Goal: Transaction & Acquisition: Purchase product/service

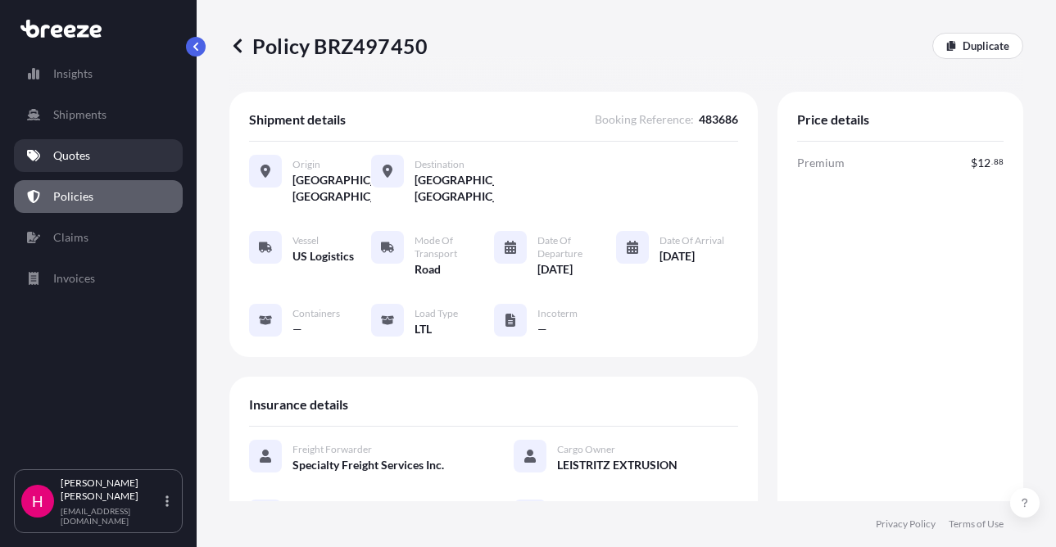
click at [99, 156] on link "Quotes" at bounding box center [98, 155] width 169 height 33
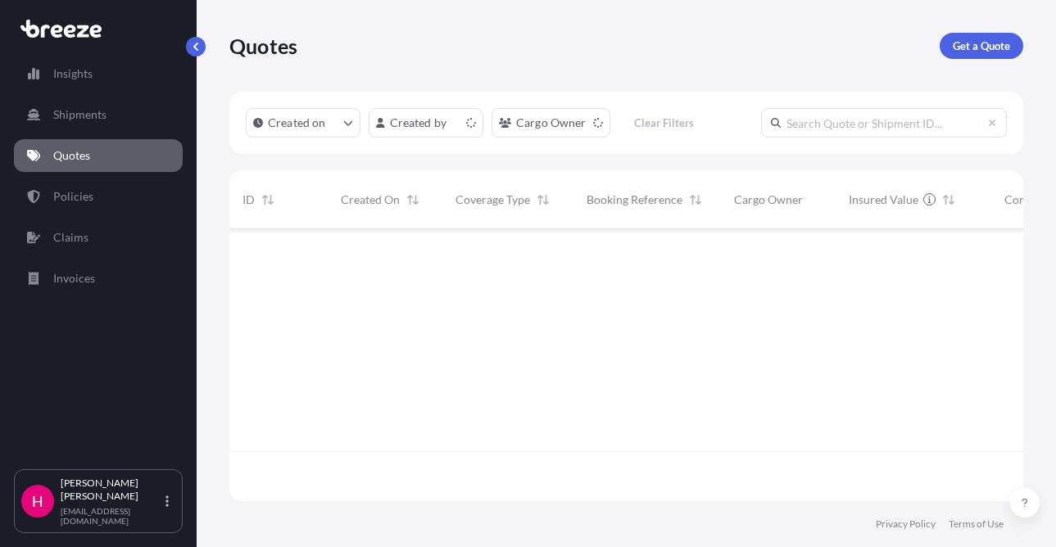
scroll to position [269, 781]
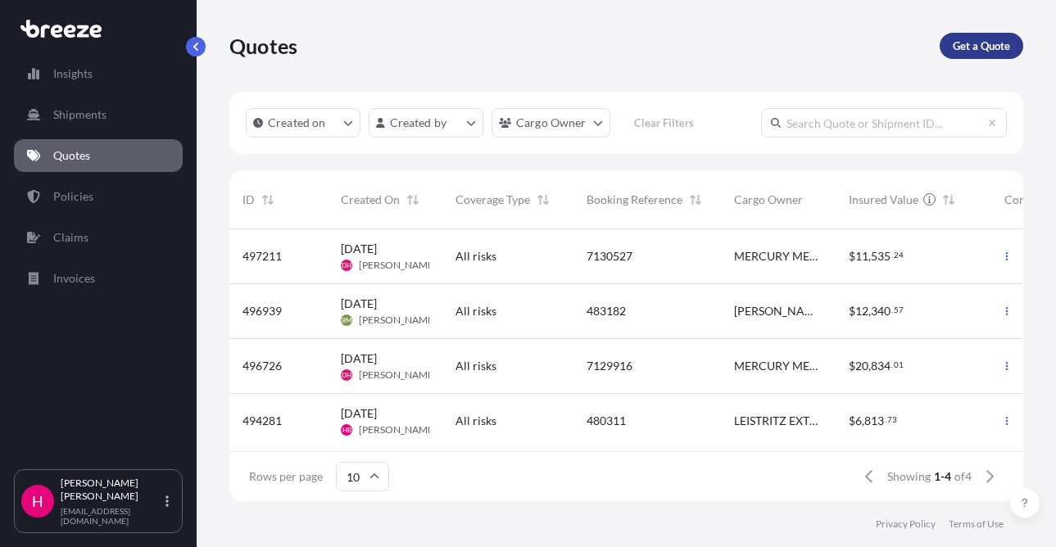
click at [950, 41] on link "Get a Quote" at bounding box center [981, 46] width 84 height 26
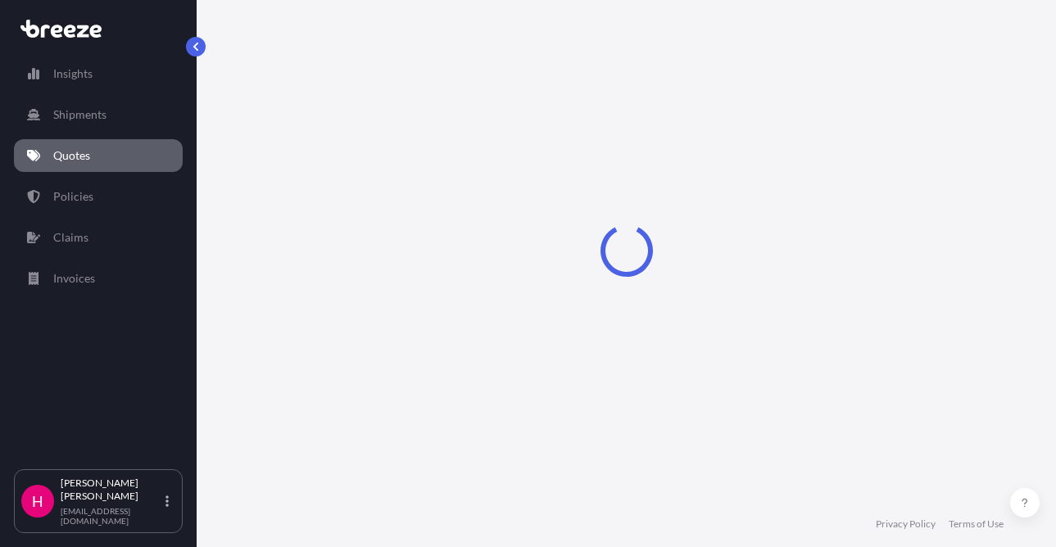
select select "Sea"
select select "1"
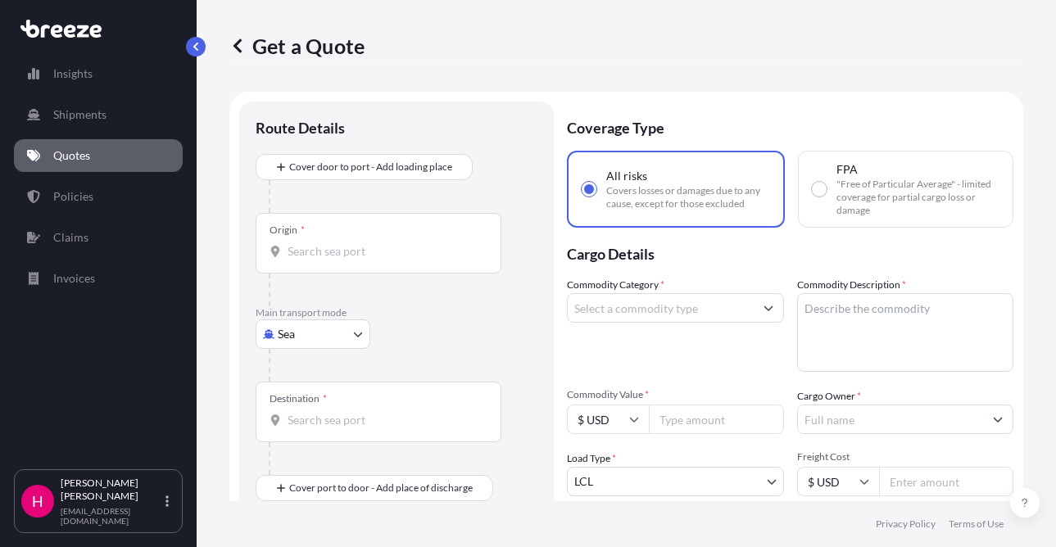
scroll to position [26, 0]
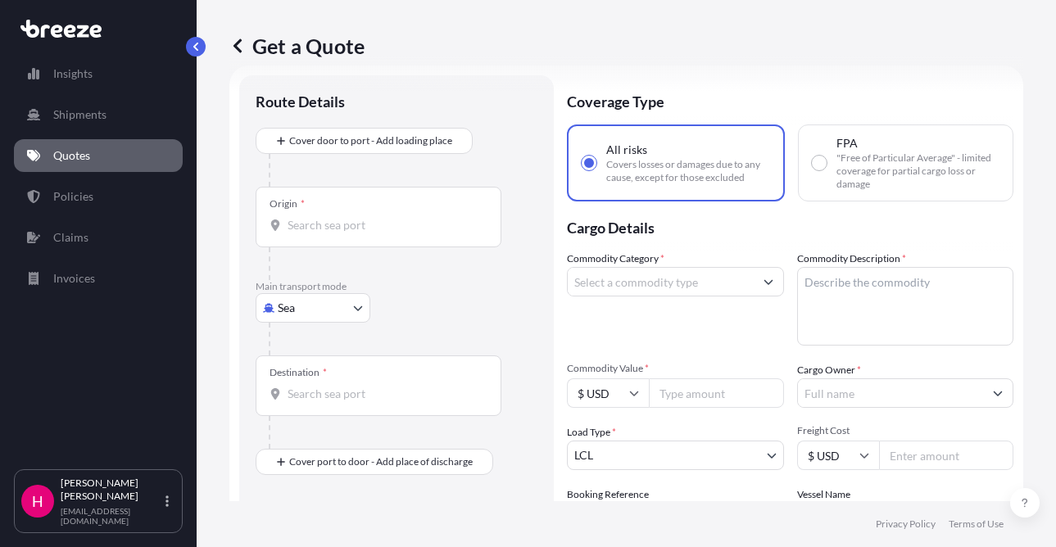
click at [350, 307] on body "Insights Shipments Quotes Policies Claims Invoices H [PERSON_NAME] [EMAIL_ADDRE…" at bounding box center [528, 273] width 1056 height 547
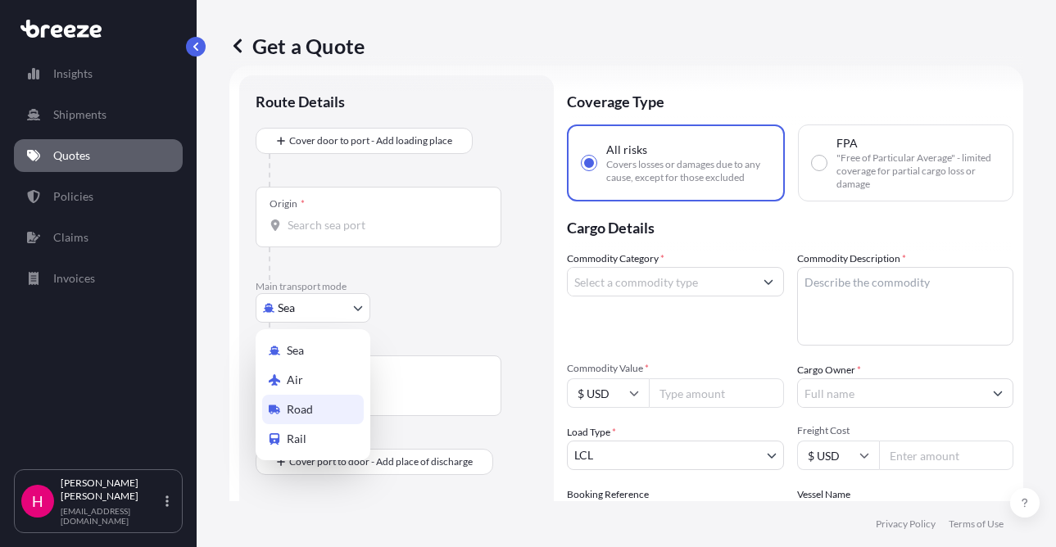
click at [301, 405] on span "Road" at bounding box center [300, 409] width 26 height 16
select select "Road"
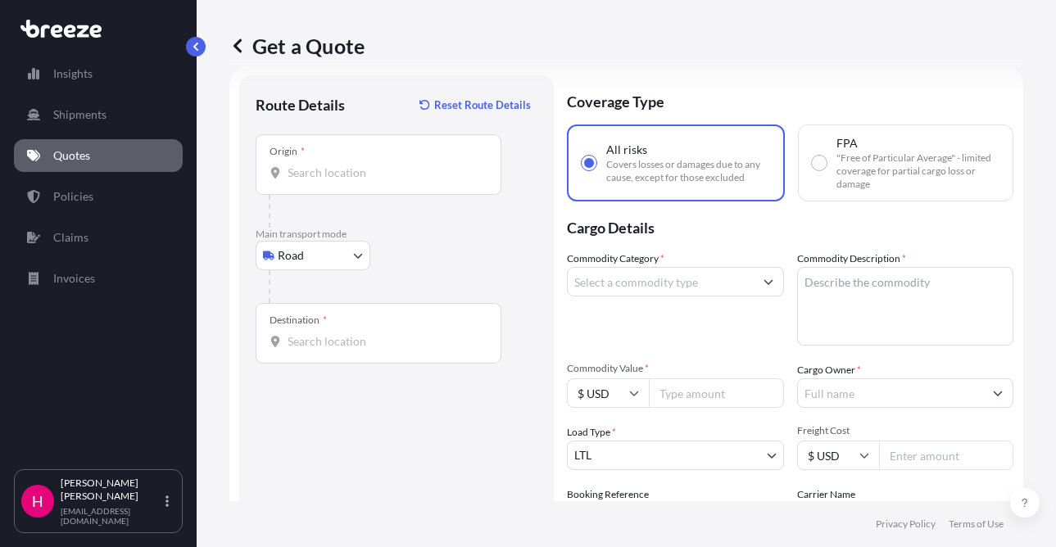
click at [360, 176] on input "Origin *" at bounding box center [383, 173] width 193 height 16
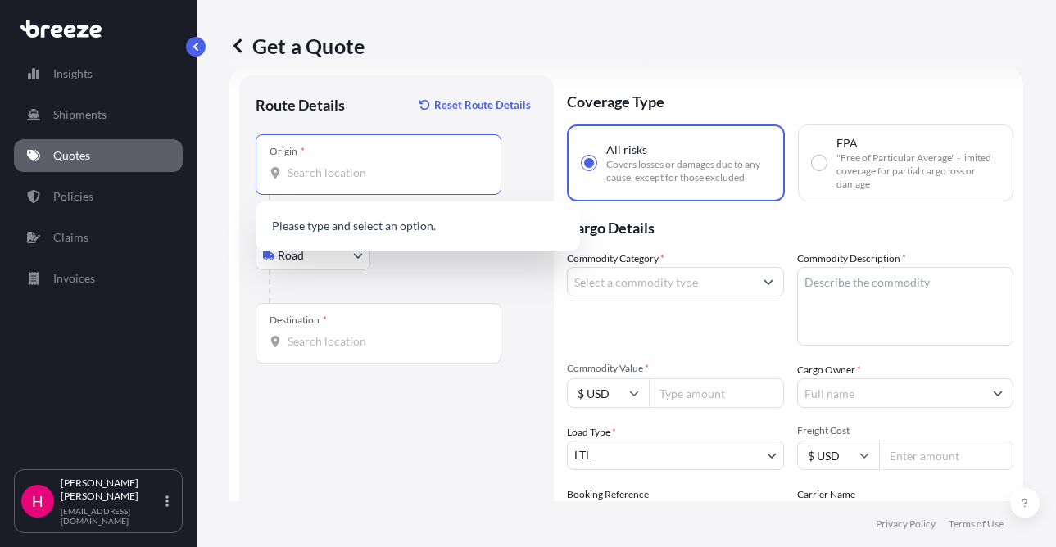
paste input "3483 STATE ROUTE 39"
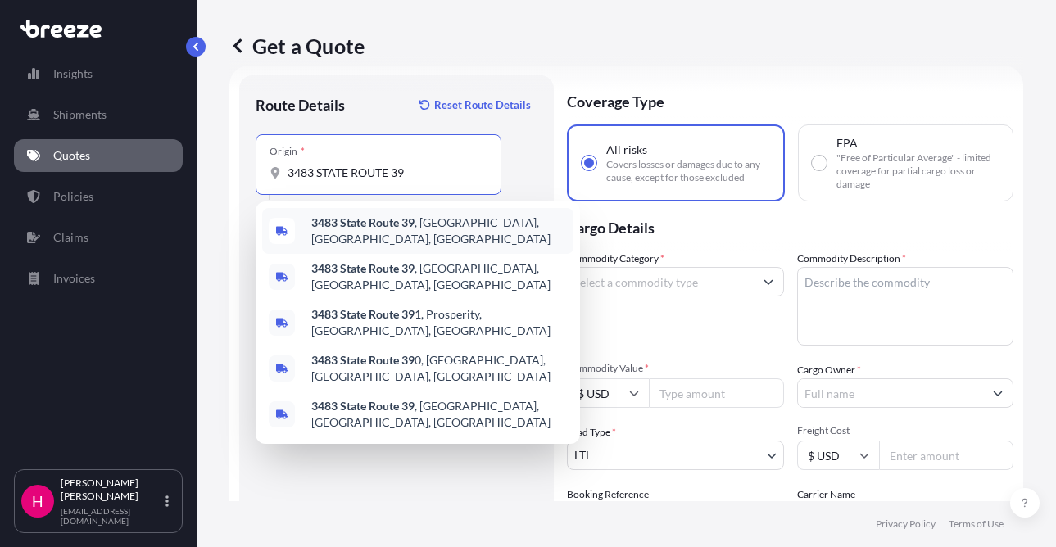
click at [394, 224] on b "3483 State Route 39" at bounding box center [362, 222] width 103 height 14
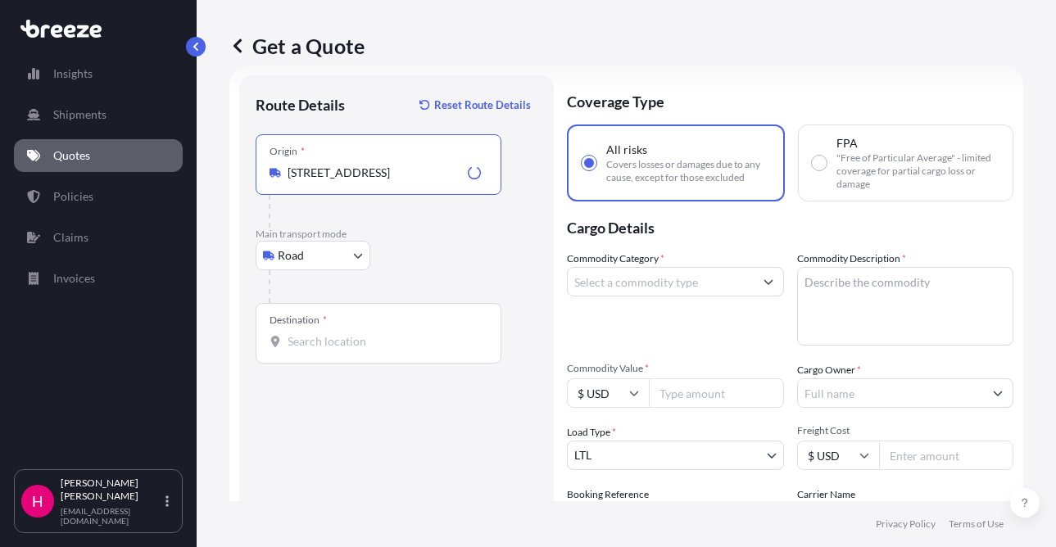
type input "[STREET_ADDRESS]"
click at [320, 464] on div "Route Details Reset Route Details Place of loading Road Road Rail Origin * [STR…" at bounding box center [397, 374] width 282 height 565
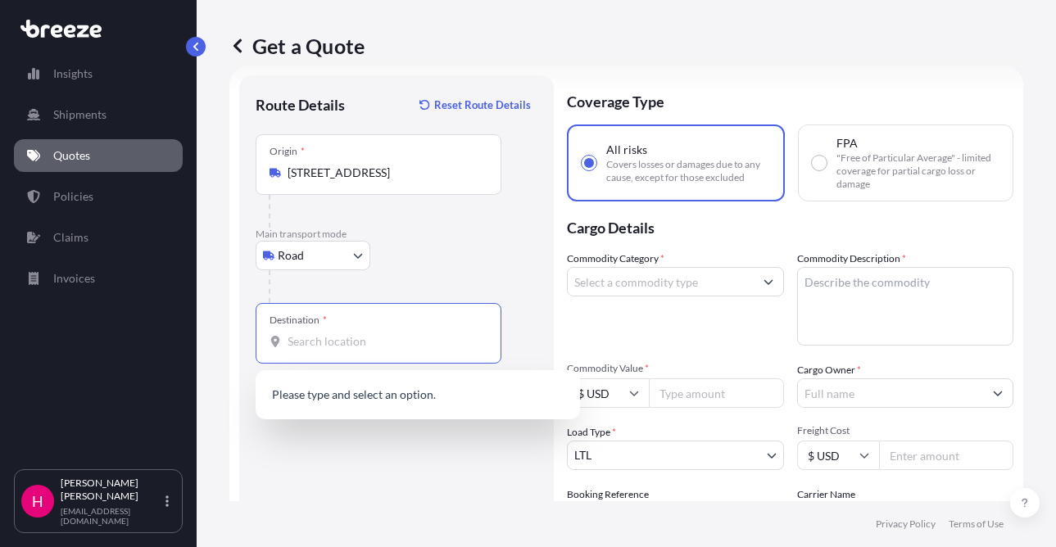
click at [369, 346] on input "Destination *" at bounding box center [383, 341] width 193 height 16
paste input "[STREET_ADDRESS]"
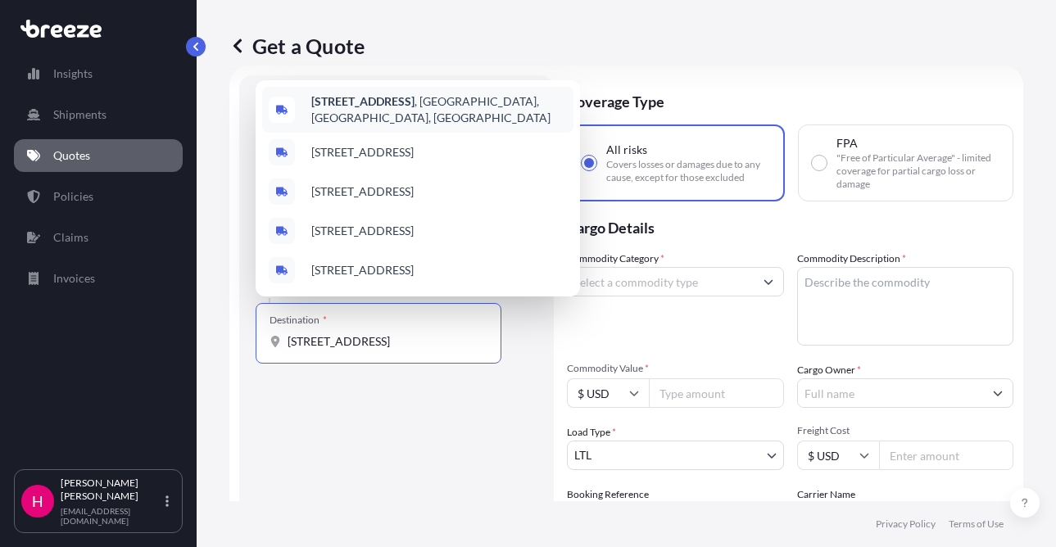
click at [444, 99] on span "[STREET_ADDRESS]" at bounding box center [439, 109] width 256 height 33
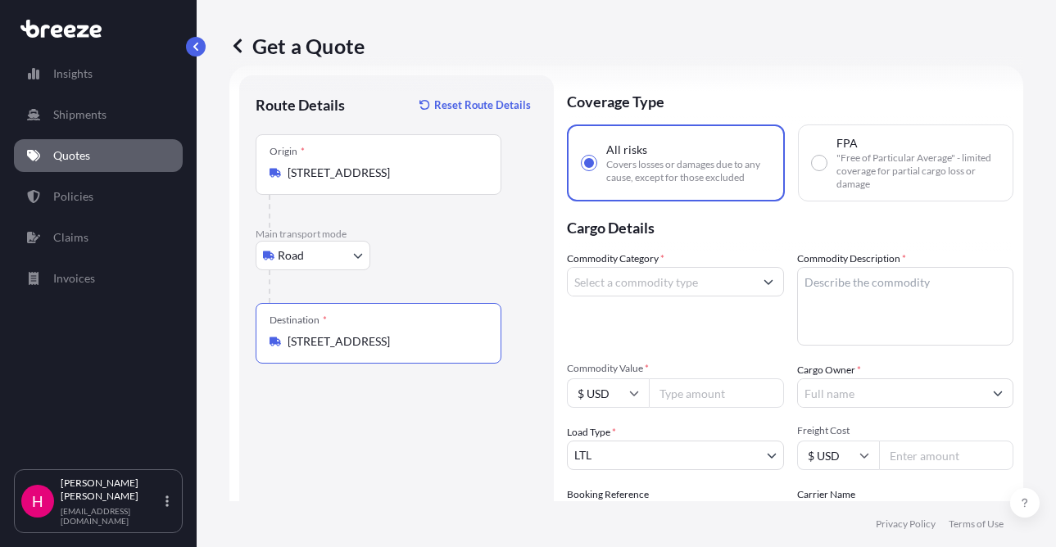
type input "[STREET_ADDRESS]"
click at [635, 498] on label "Booking Reference" at bounding box center [608, 494] width 82 height 16
click at [635, 503] on input "Booking Reference" at bounding box center [675, 517] width 217 height 29
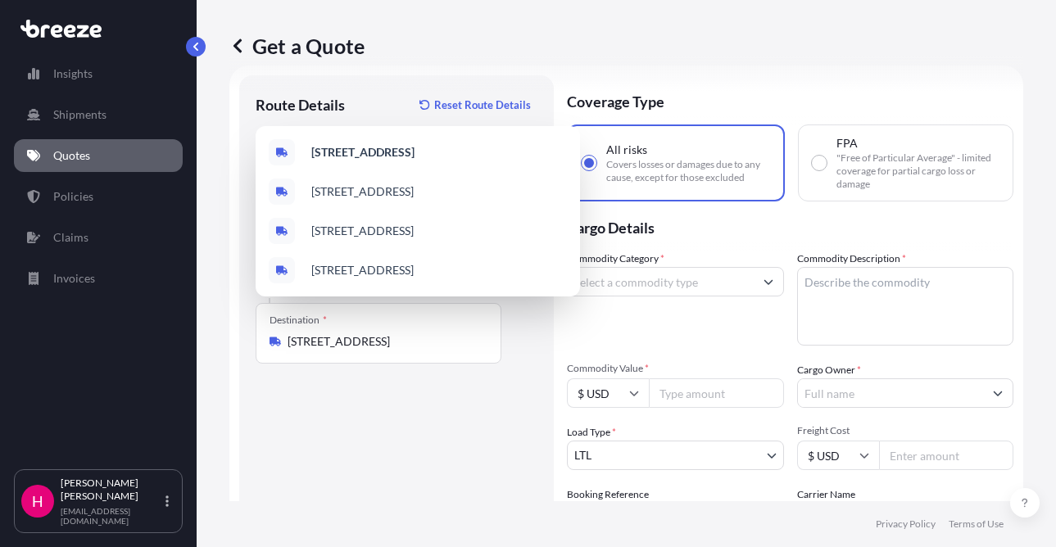
scroll to position [208, 0]
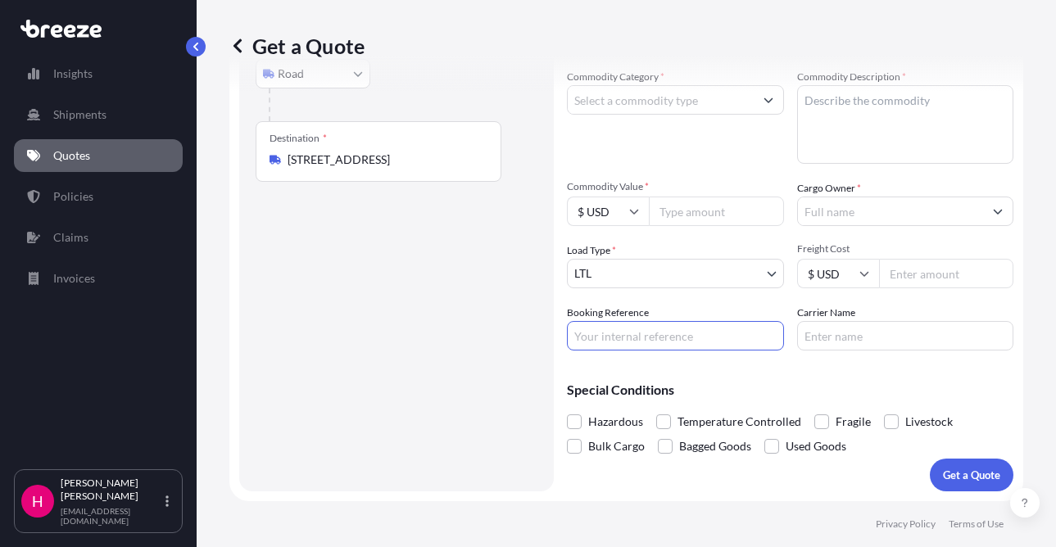
click at [458, 308] on div "Route Details Reset Route Details Place of loading Road Road Rail Origin * [STR…" at bounding box center [397, 192] width 282 height 565
click at [631, 335] on input "Booking Reference" at bounding box center [675, 335] width 217 height 29
paste input "483083"
type input "483083"
click at [835, 339] on input "Carrier Name" at bounding box center [905, 335] width 217 height 29
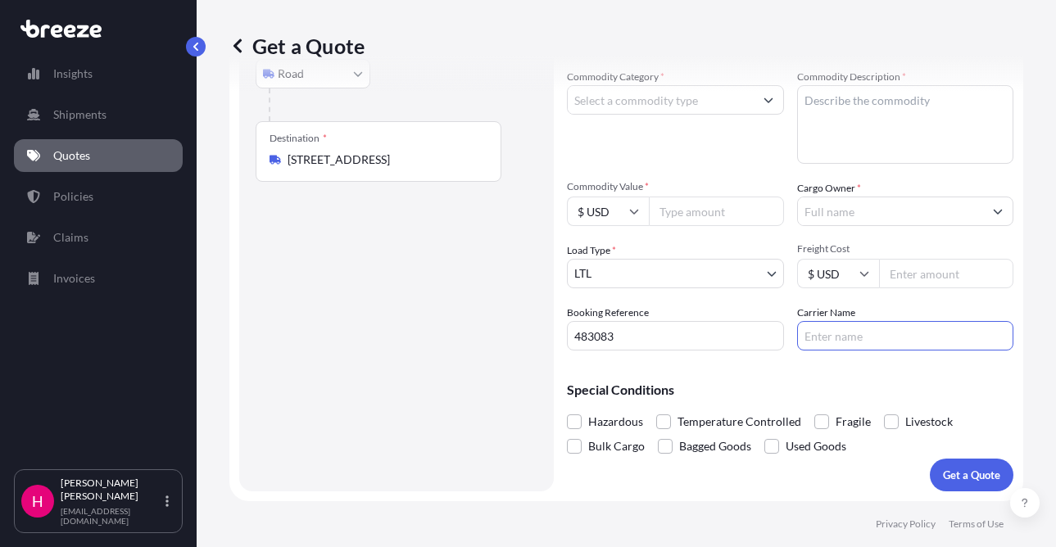
type input "T"
type input "[PERSON_NAME], Top Dawg Delivery"
click at [444, 386] on div "Route Details Reset Route Details Place of loading Road Road Rail Origin * [STR…" at bounding box center [397, 192] width 282 height 565
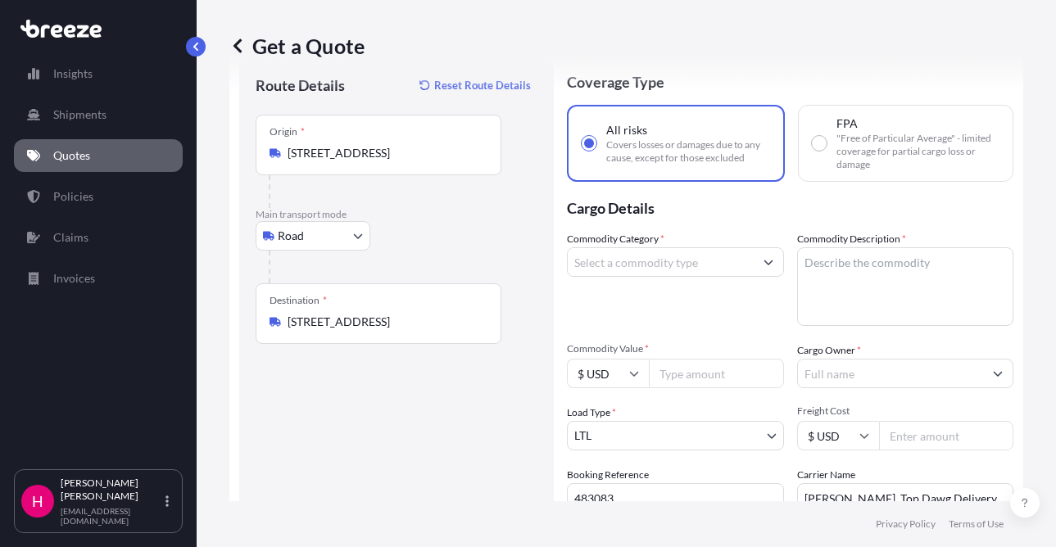
scroll to position [44, 0]
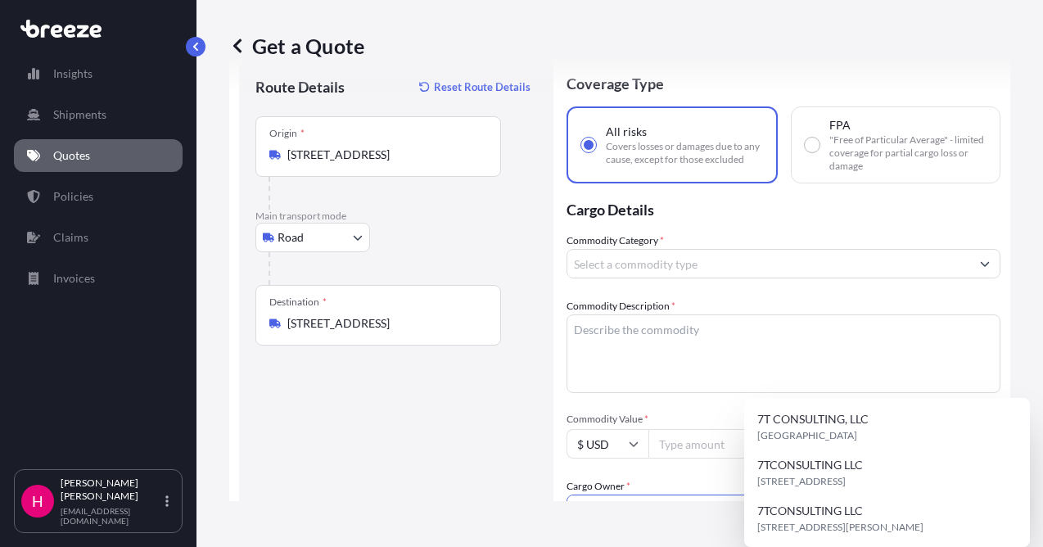
click at [857, 495] on input "Cargo Owner *" at bounding box center [769, 509] width 403 height 29
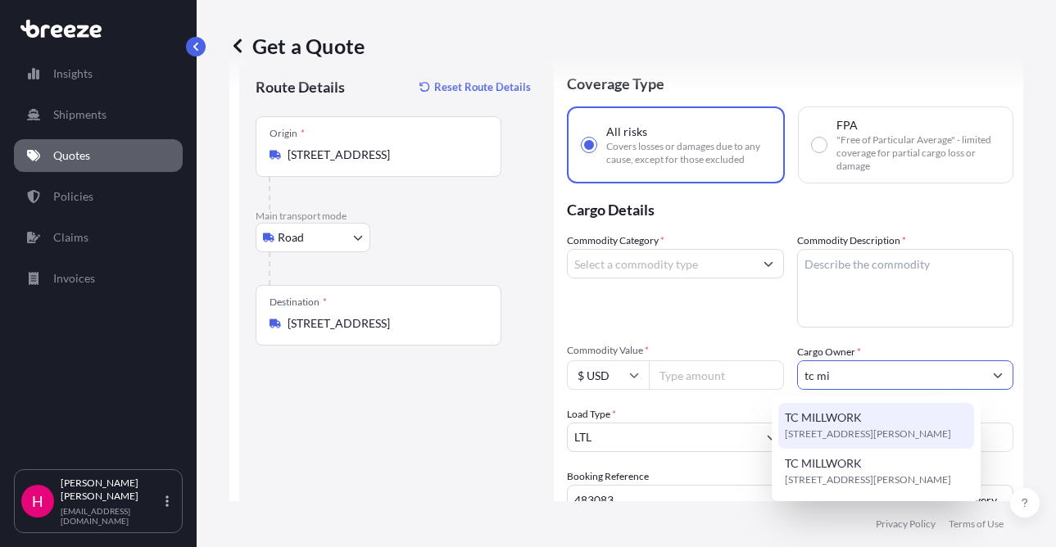
click at [929, 425] on div "TC MILLWORK [STREET_ADDRESS][PERSON_NAME]" at bounding box center [876, 426] width 196 height 46
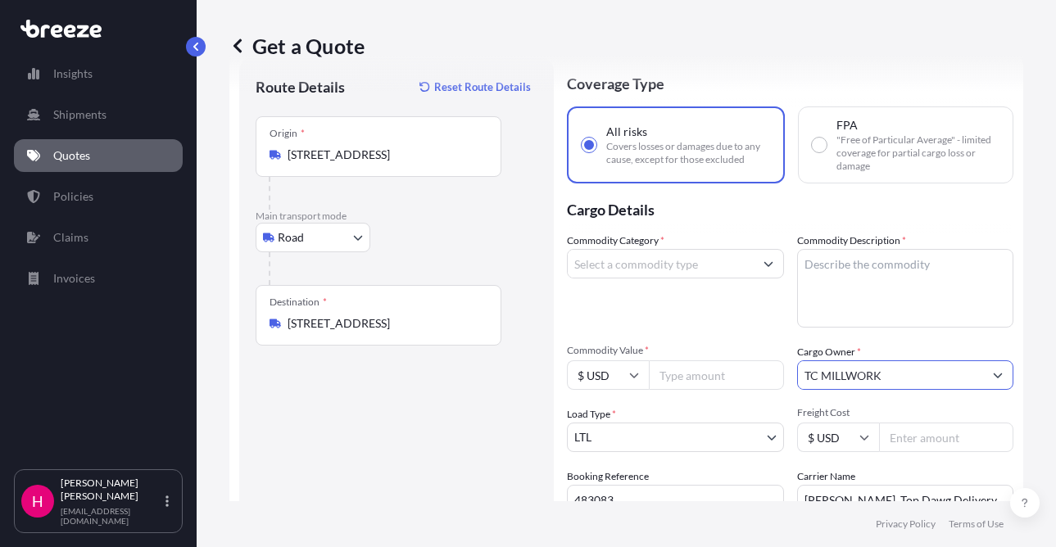
type input "TC MILLWORK"
click at [432, 449] on div "Route Details Reset Route Details Place of loading Road Road Rail Origin * [STR…" at bounding box center [397, 356] width 282 height 565
click at [1031, 266] on div "Get a Quote Route Details Reset Route Details Place of loading Road Road Rail O…" at bounding box center [626, 250] width 859 height 501
click at [598, 271] on input "Commodity Category *" at bounding box center [661, 263] width 186 height 29
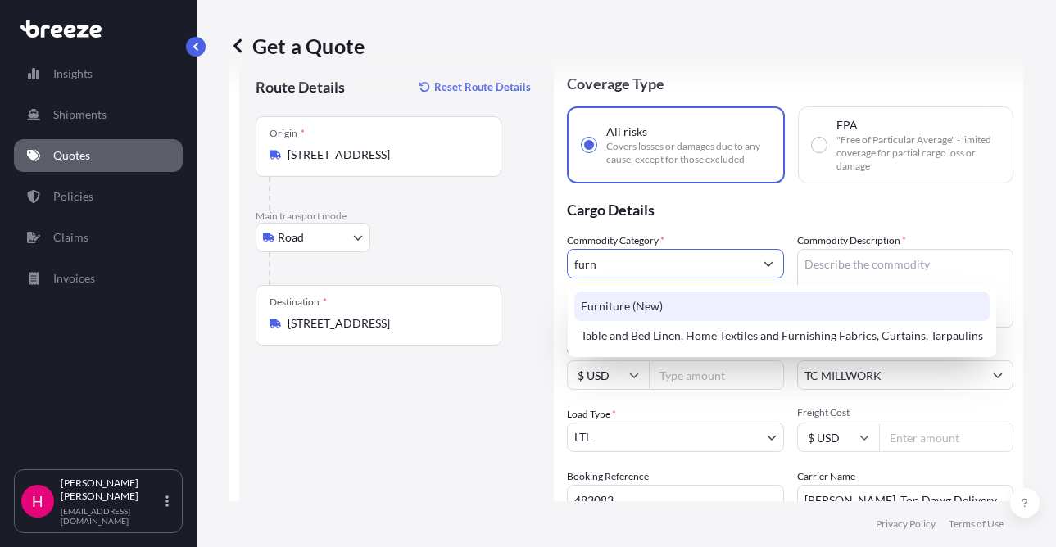
click at [628, 310] on div "Furniture (New)" at bounding box center [781, 306] width 415 height 29
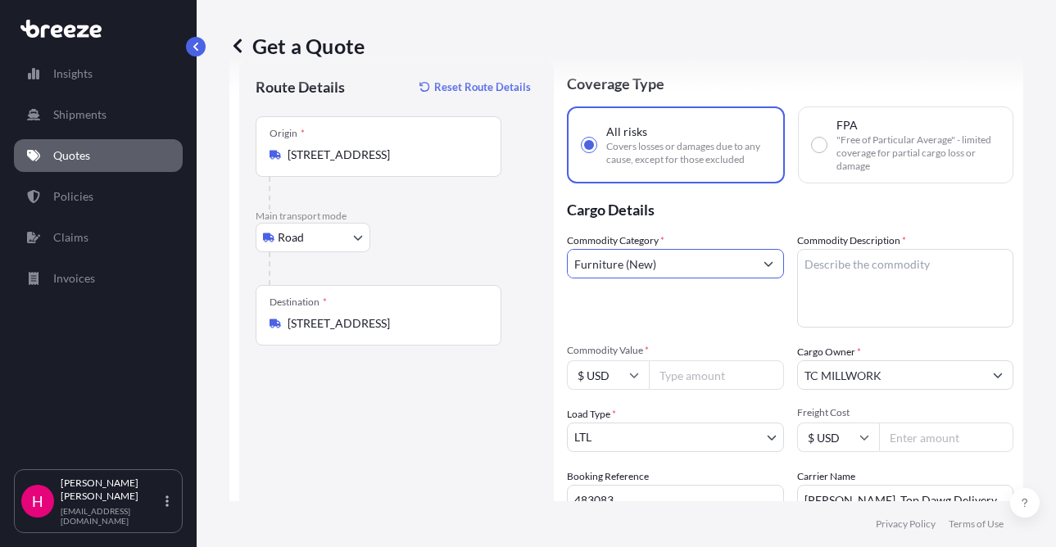
type input "Furniture (New)"
click at [900, 283] on body "Insights Shipments Quotes Policies Claims Invoices H [PERSON_NAME] [EMAIL_ADDRE…" at bounding box center [528, 273] width 1056 height 547
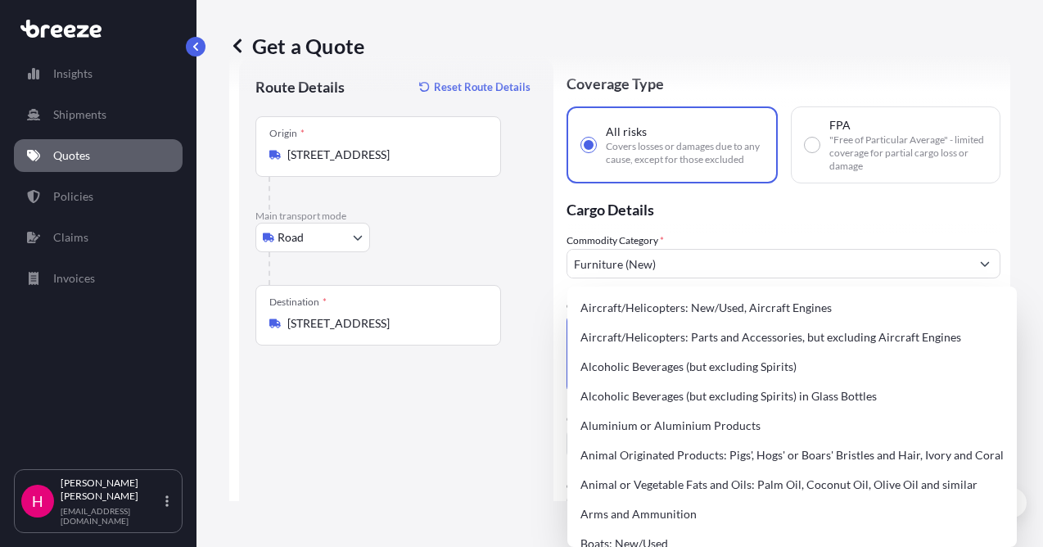
paste textarea "FIXTURES"
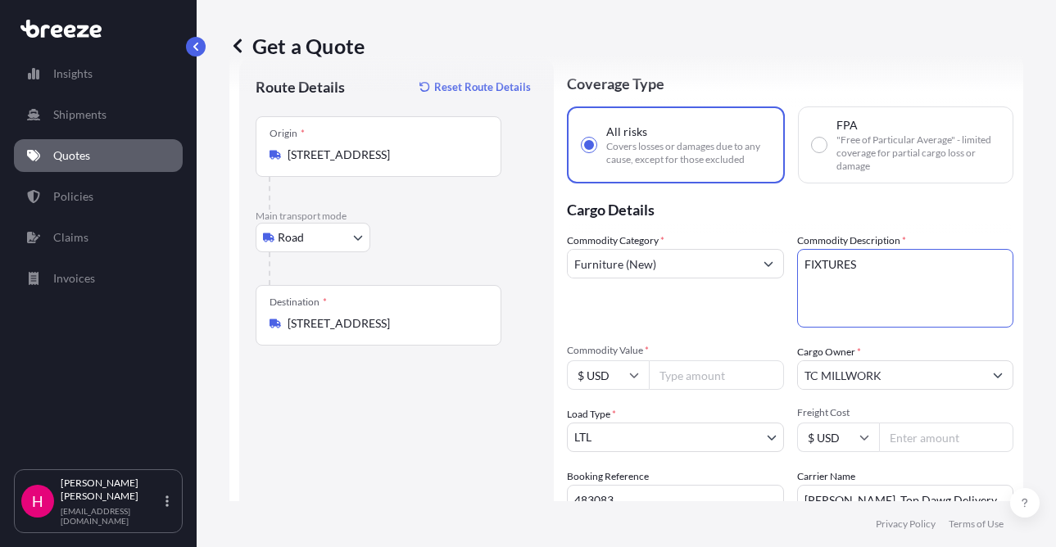
type textarea "FIXTURES"
click at [364, 442] on div "Route Details Reset Route Details Place of loading Road Road Rail Origin * [STR…" at bounding box center [397, 356] width 282 height 565
click at [887, 269] on textarea "FIXTURES" at bounding box center [905, 288] width 217 height 79
click at [473, 453] on div "Route Details Reset Route Details Place of loading Road Road Rail Origin * [STR…" at bounding box center [397, 356] width 282 height 565
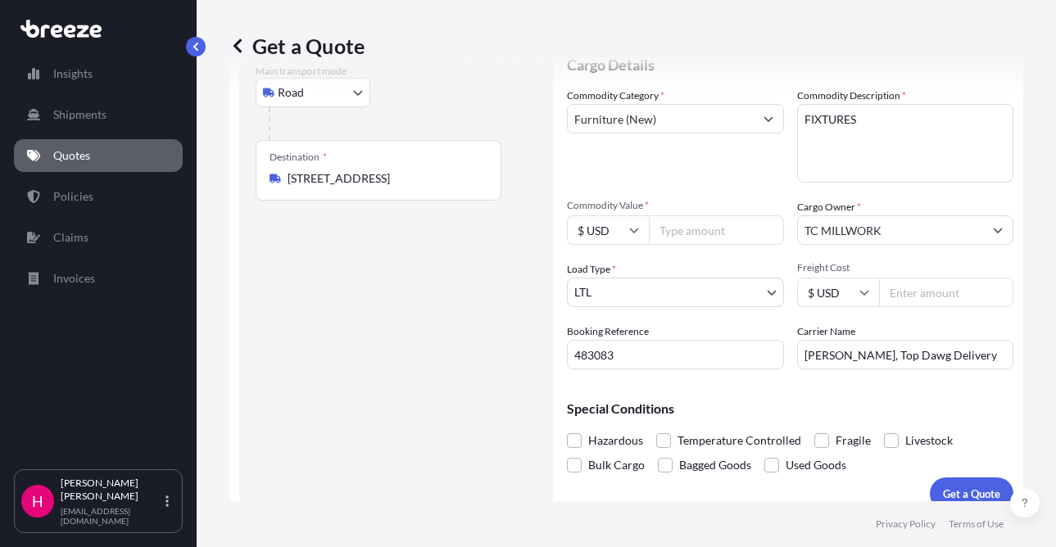
scroll to position [208, 0]
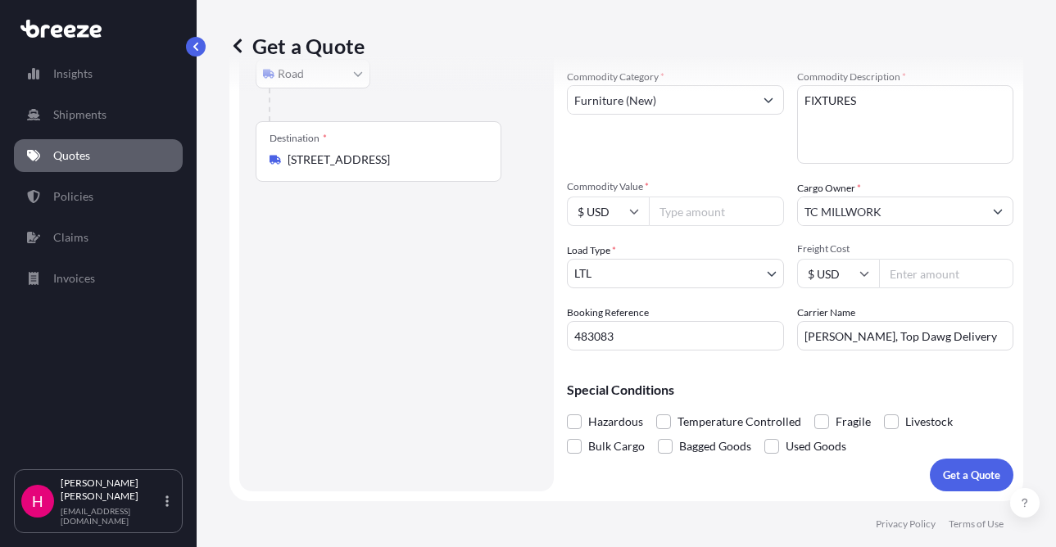
click at [703, 213] on input "Commodity Value *" at bounding box center [716, 211] width 135 height 29
click at [423, 308] on div "Route Details Reset Route Details Place of loading Road Road Rail Origin * [STR…" at bounding box center [397, 192] width 282 height 565
click at [705, 208] on input "189.79" at bounding box center [716, 211] width 135 height 29
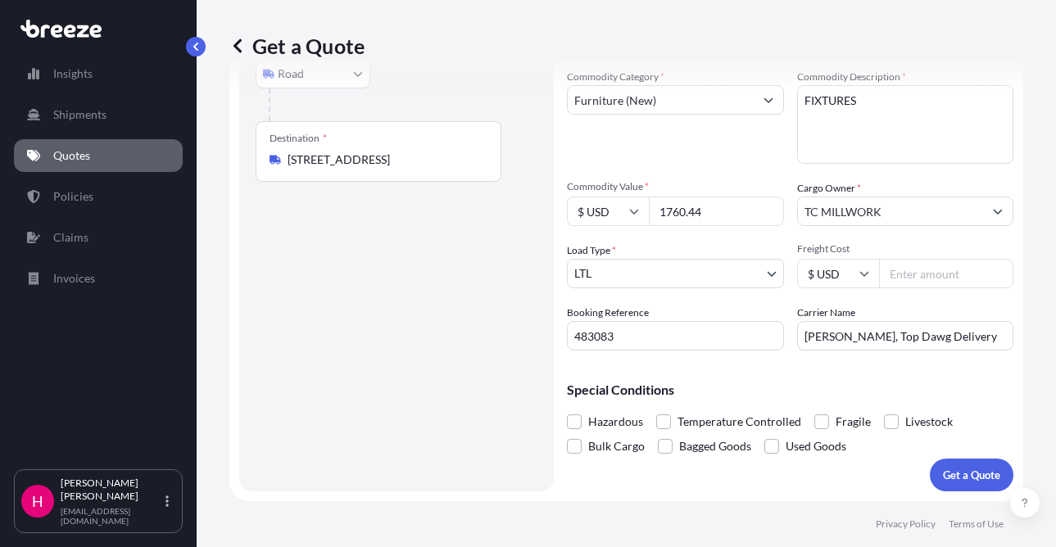
type input "1760.44"
click at [409, 353] on div "Route Details Reset Route Details Place of loading Road Road Rail Origin * [STR…" at bounding box center [397, 192] width 282 height 565
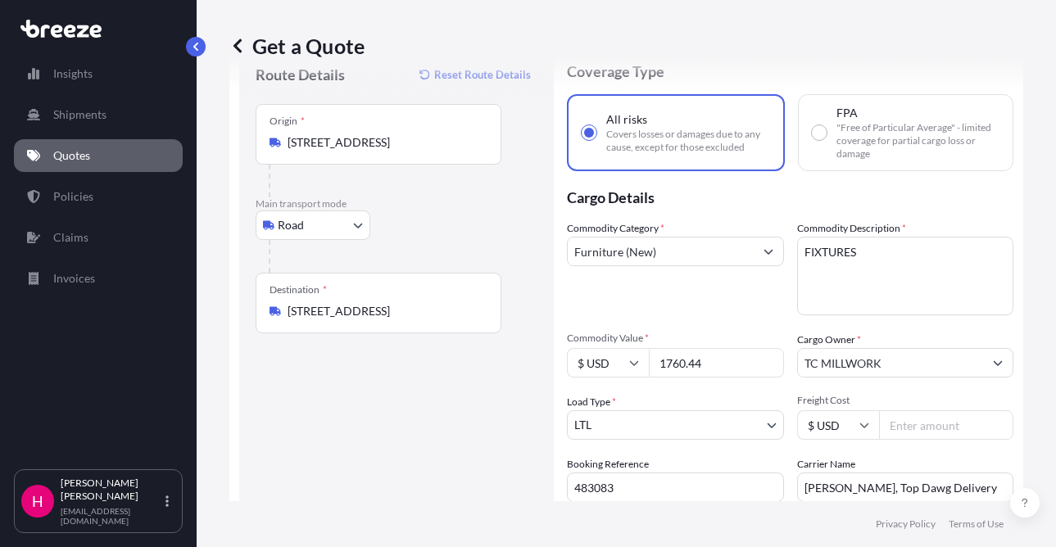
scroll to position [0, 0]
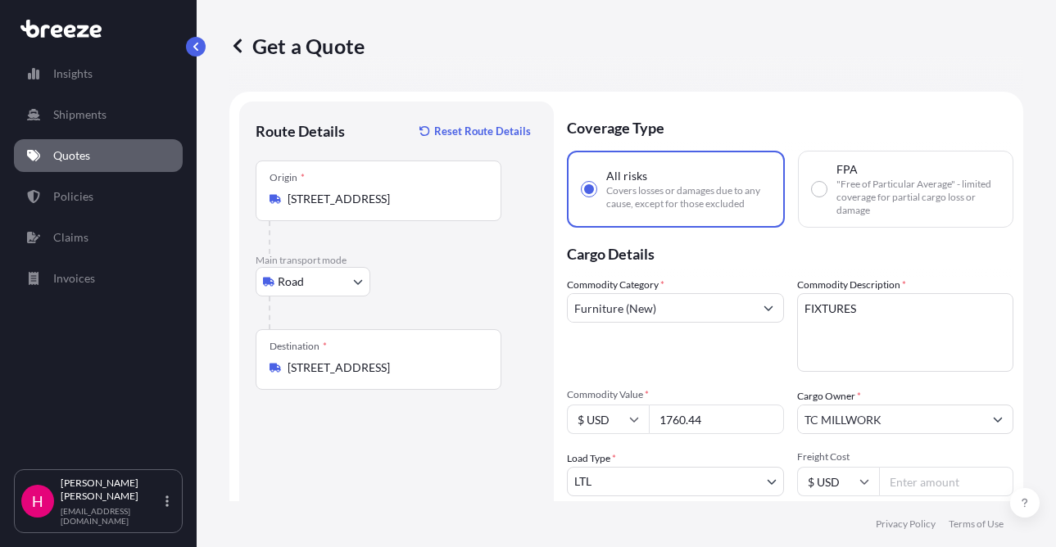
drag, startPoint x: 1029, startPoint y: 378, endPoint x: 1015, endPoint y: 379, distance: 14.8
click at [1029, 378] on div "Get a Quote Route Details Reset Route Details Place of loading Road Road Rail O…" at bounding box center [626, 250] width 859 height 501
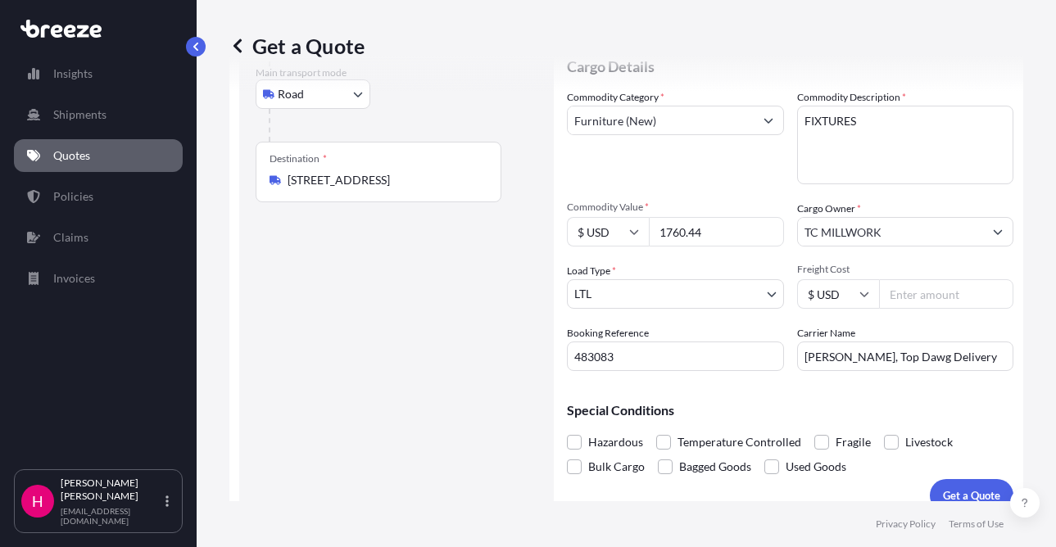
scroll to position [208, 0]
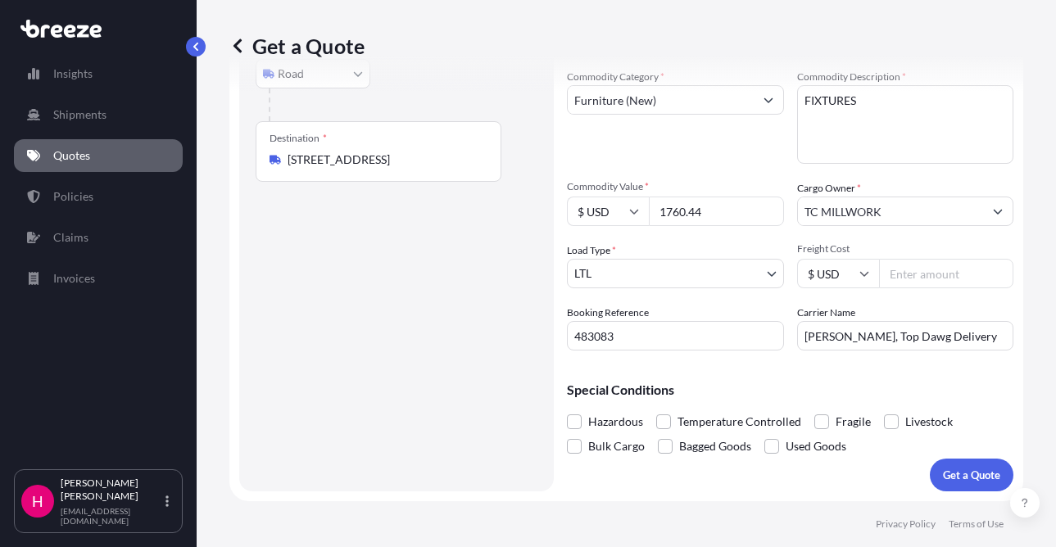
click at [362, 354] on div "Route Details Reset Route Details Place of loading Road Road Rail Origin * [STR…" at bounding box center [397, 192] width 282 height 565
click at [958, 472] on p "Get a Quote" at bounding box center [971, 475] width 57 height 16
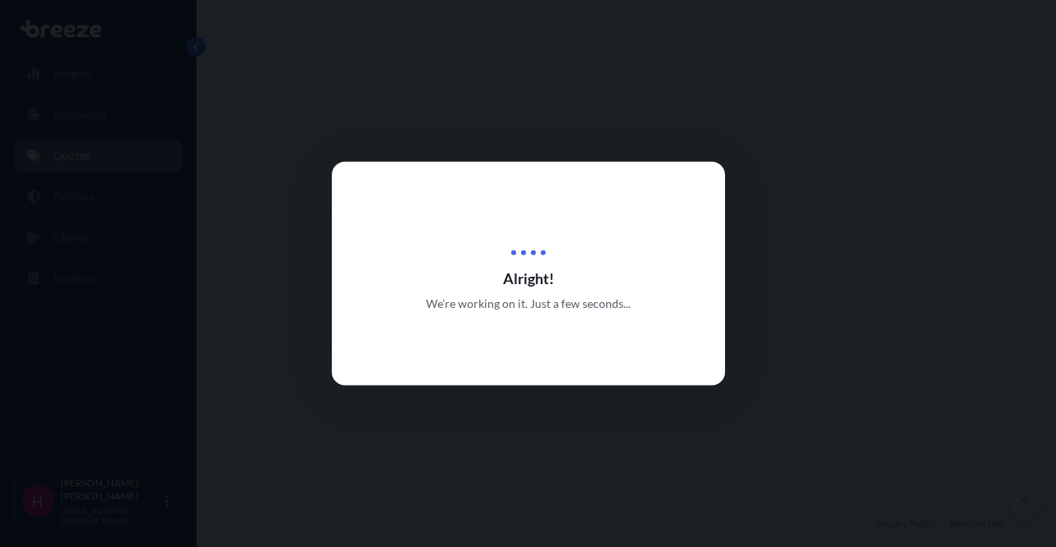
select select "Road"
select select "1"
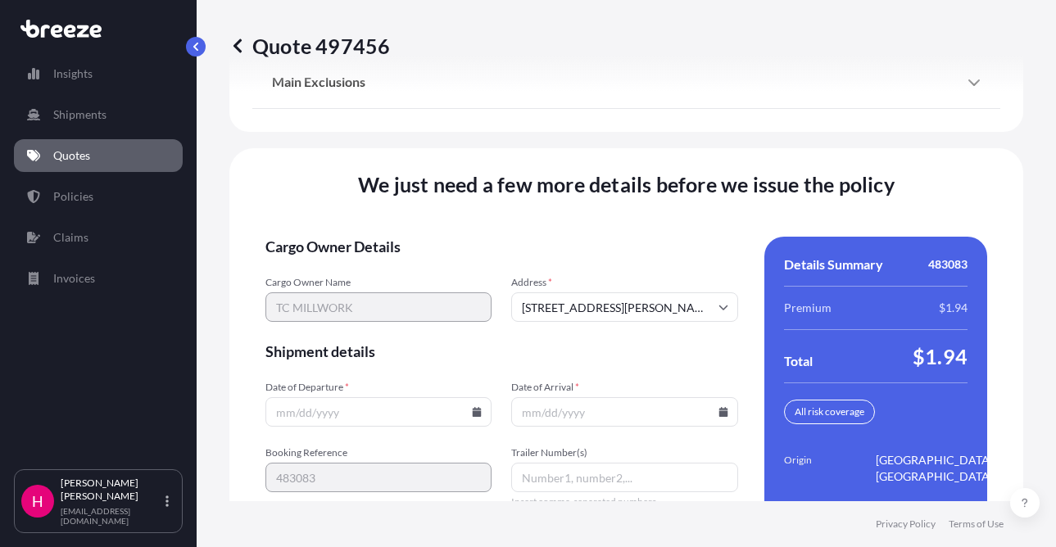
scroll to position [2336, 0]
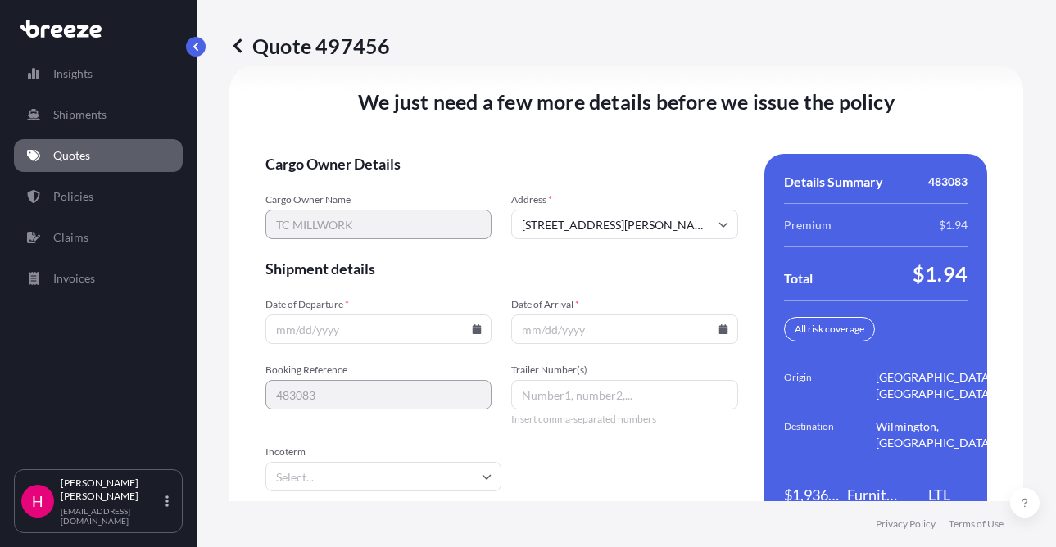
click at [1037, 222] on div "Quote 497456 Route Details Place of loading Road Road Rail Origin * [STREET_ADD…" at bounding box center [626, 250] width 859 height 501
click at [476, 323] on input "Date of Departure *" at bounding box center [378, 328] width 226 height 29
click at [473, 330] on icon at bounding box center [477, 329] width 9 height 10
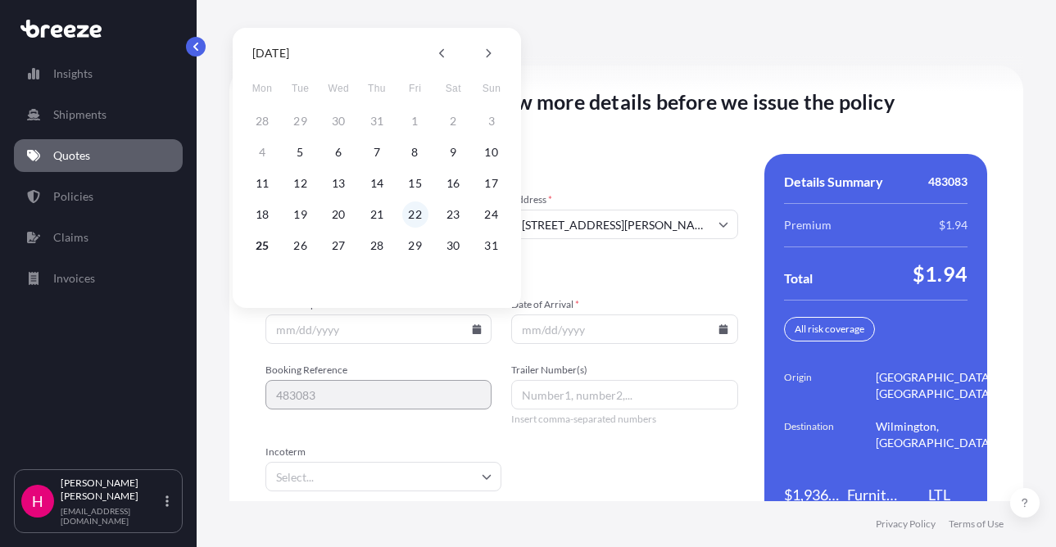
click at [412, 221] on button "22" at bounding box center [415, 214] width 26 height 26
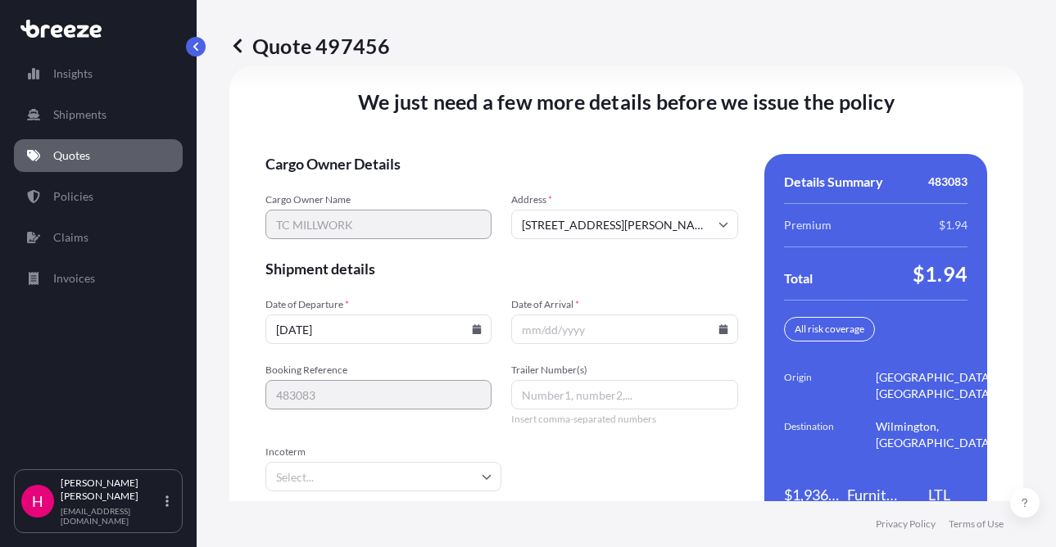
type input "[DATE]"
click at [718, 329] on icon at bounding box center [722, 329] width 9 height 10
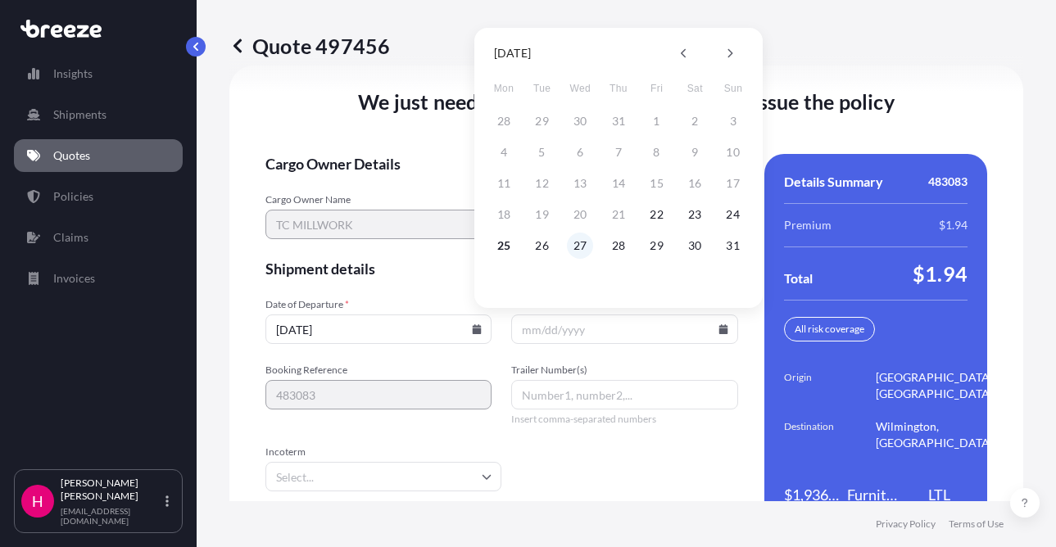
click at [577, 246] on button "27" at bounding box center [580, 246] width 26 height 26
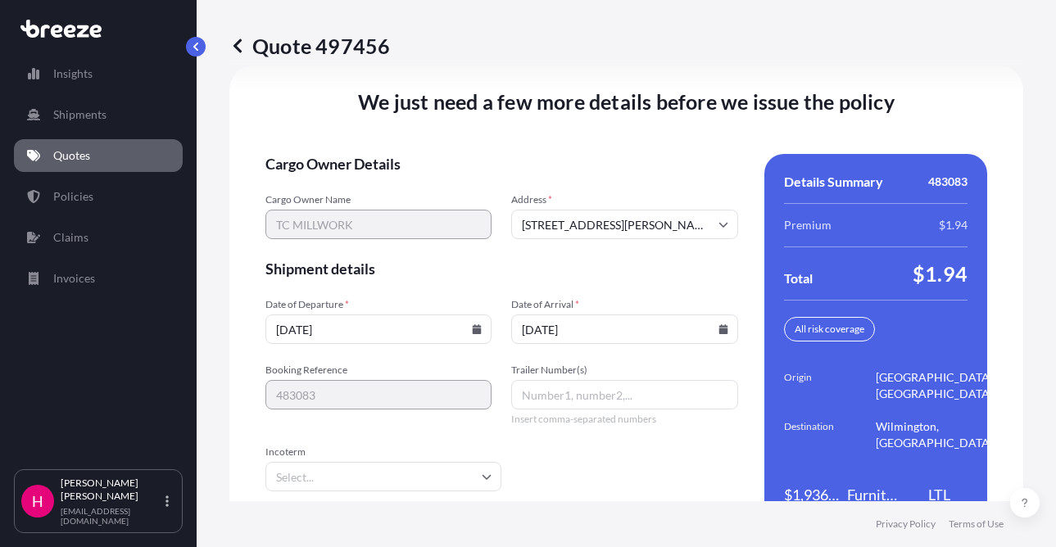
type input "[DATE]"
click at [480, 269] on span "Shipment details" at bounding box center [501, 269] width 473 height 20
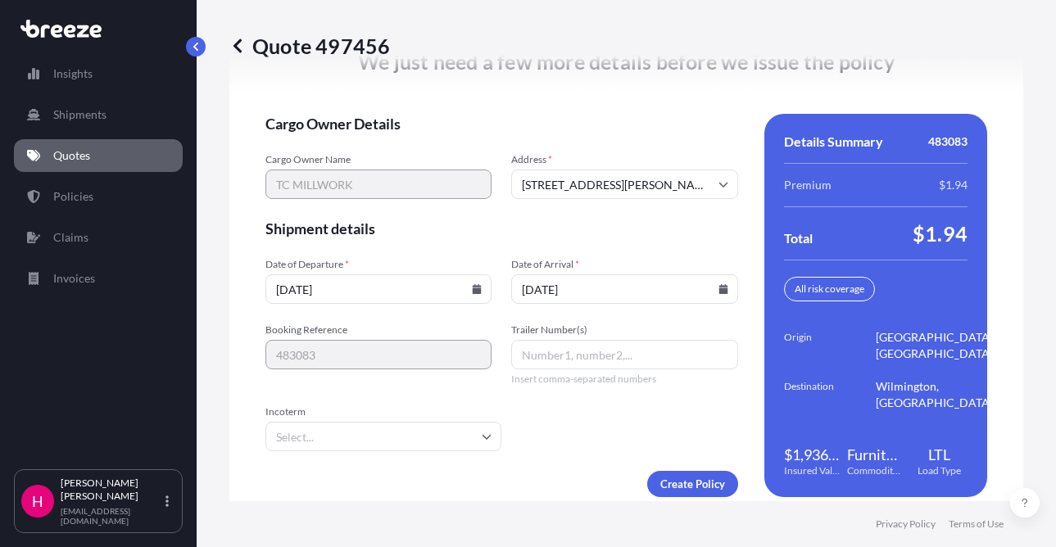
scroll to position [2395, 0]
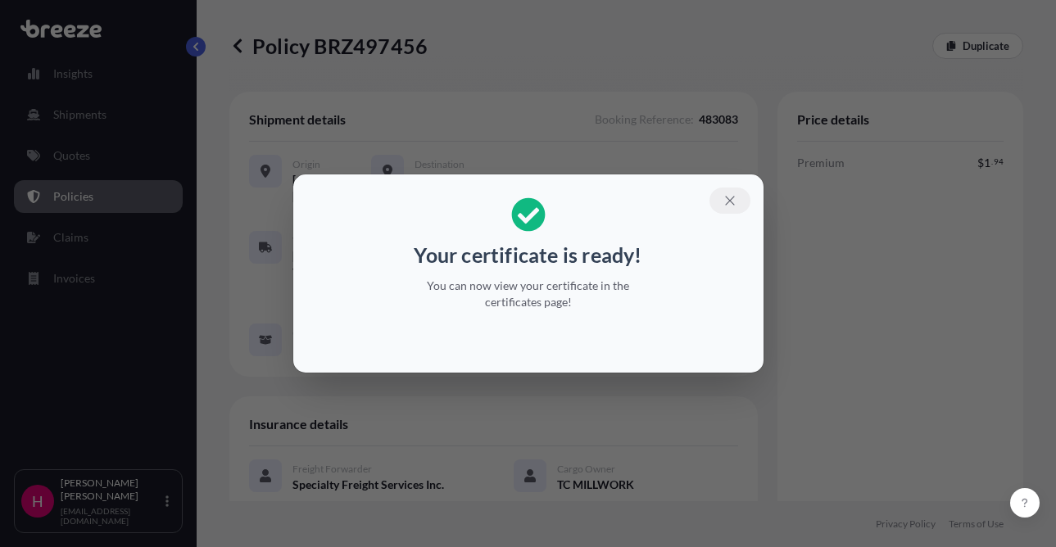
click at [723, 199] on icon "button" at bounding box center [729, 200] width 15 height 15
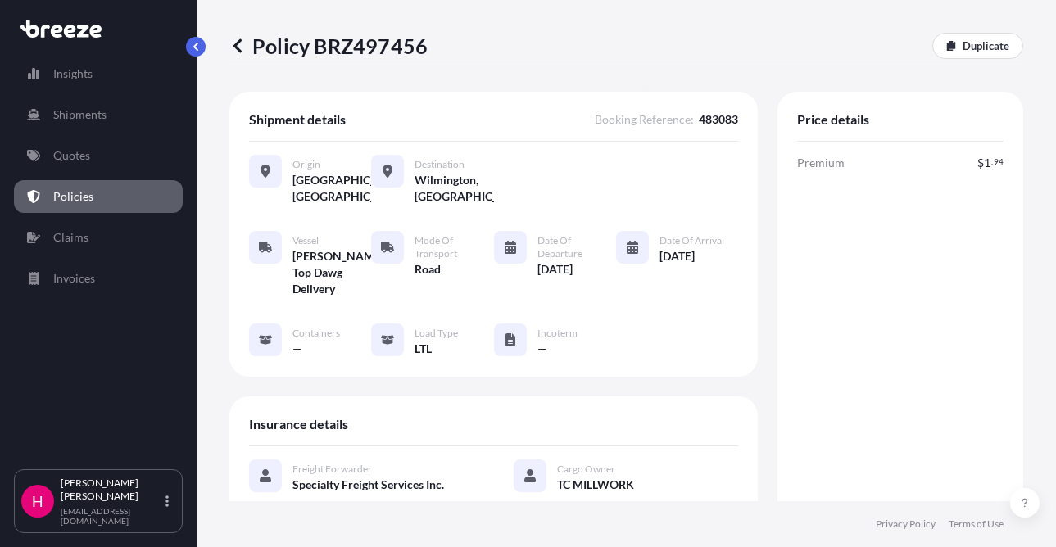
click at [363, 46] on p "Policy BRZ497456" at bounding box center [328, 46] width 198 height 26
copy p "BRZ497456"
click at [363, 46] on p "Policy BRZ497456" at bounding box center [328, 46] width 198 height 26
click at [67, 149] on p "Quotes" at bounding box center [71, 155] width 37 height 16
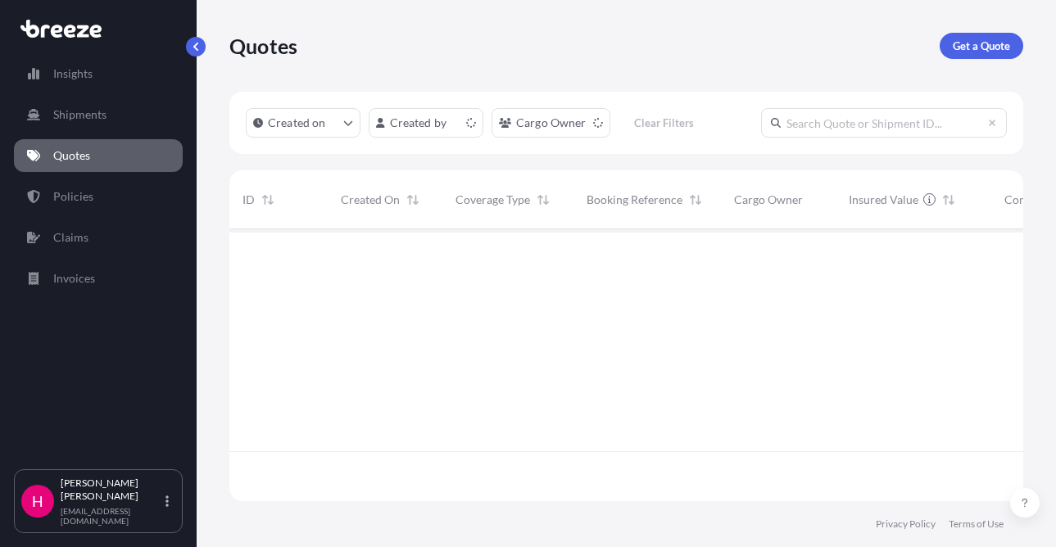
scroll to position [269, 781]
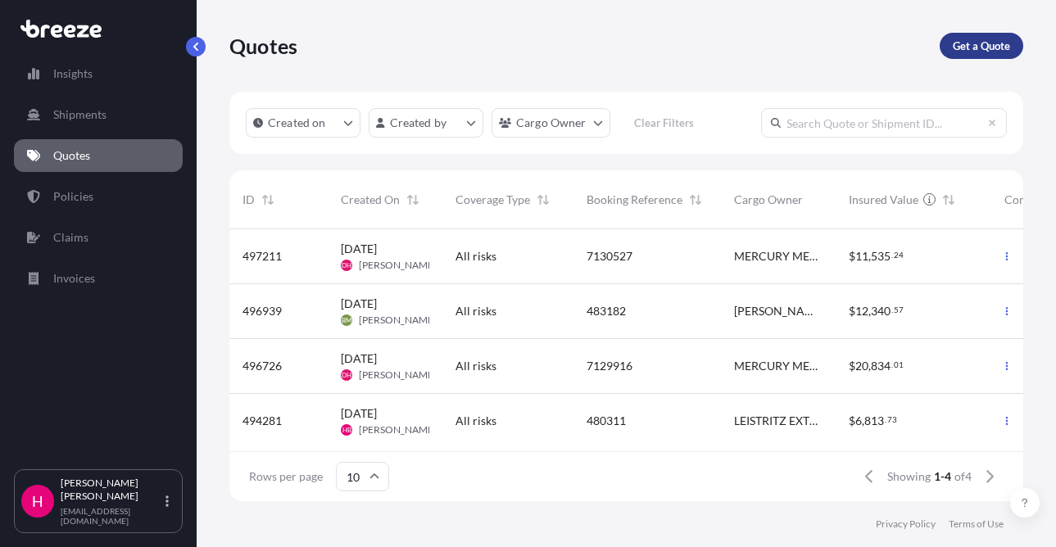
click at [974, 48] on p "Get a Quote" at bounding box center [980, 46] width 57 height 16
select select "Sea"
select select "1"
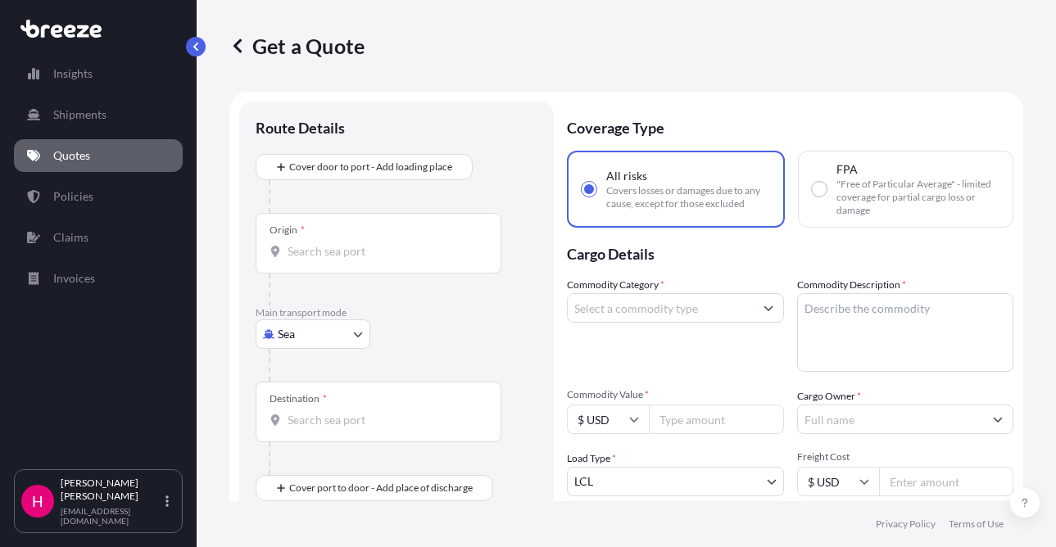
scroll to position [26, 0]
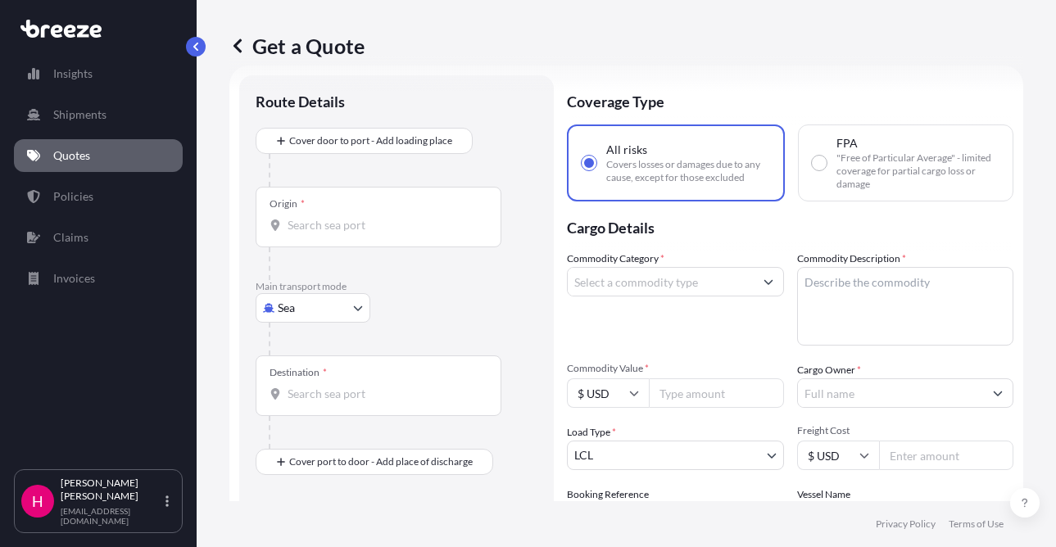
click at [319, 303] on body "Insights Shipments Quotes Policies Claims Invoices H [PERSON_NAME] [EMAIL_ADDRE…" at bounding box center [528, 273] width 1056 height 547
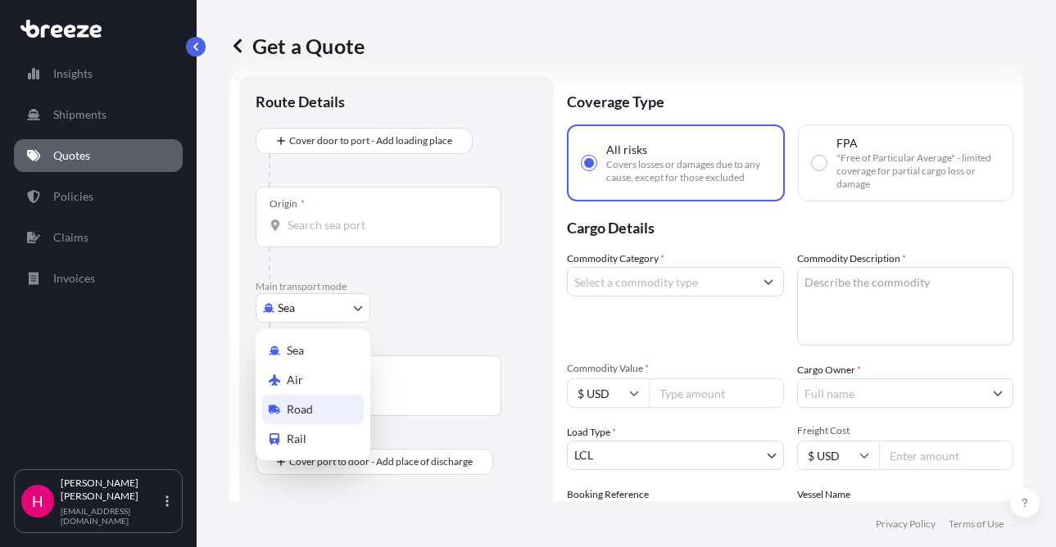
click at [312, 401] on span "Road" at bounding box center [300, 409] width 26 height 16
select select "Road"
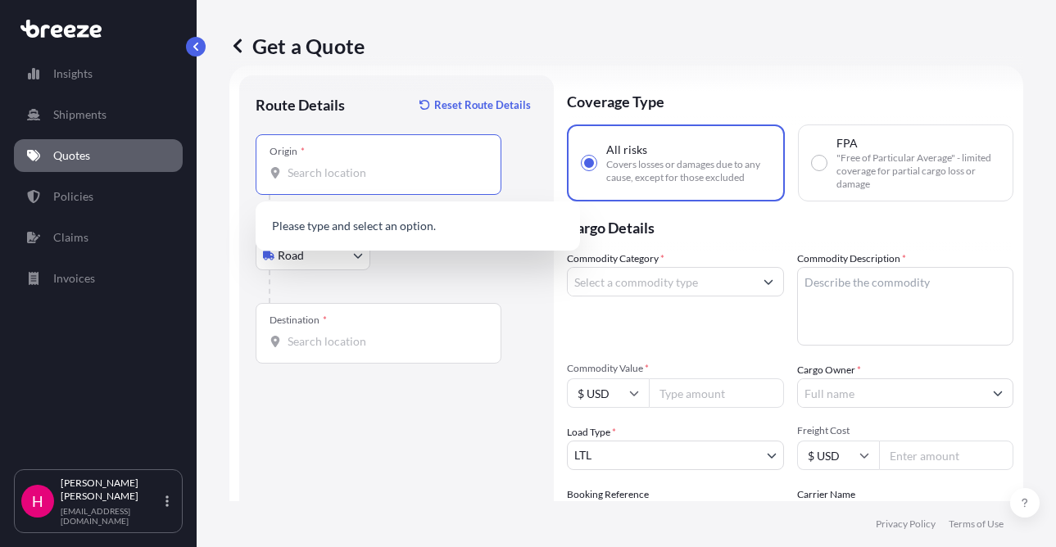
drag, startPoint x: 332, startPoint y: 177, endPoint x: 328, endPoint y: 187, distance: 11.0
click at [329, 185] on div "Origin *" at bounding box center [379, 164] width 246 height 61
click at [329, 181] on input "Origin *" at bounding box center [383, 173] width 193 height 16
paste input "3483 STATE ROUTE 39"
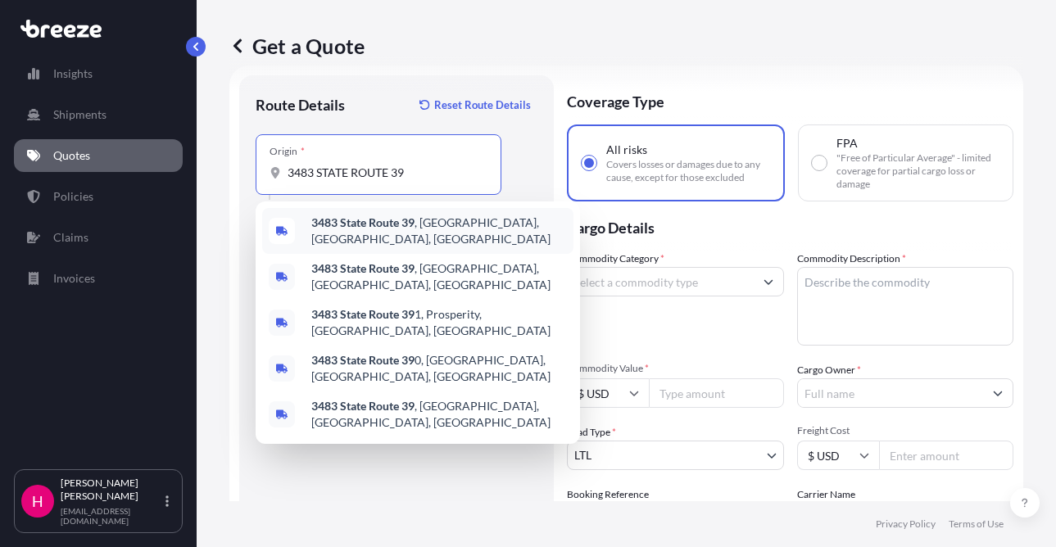
click at [432, 229] on span "[STREET_ADDRESS]" at bounding box center [439, 231] width 256 height 33
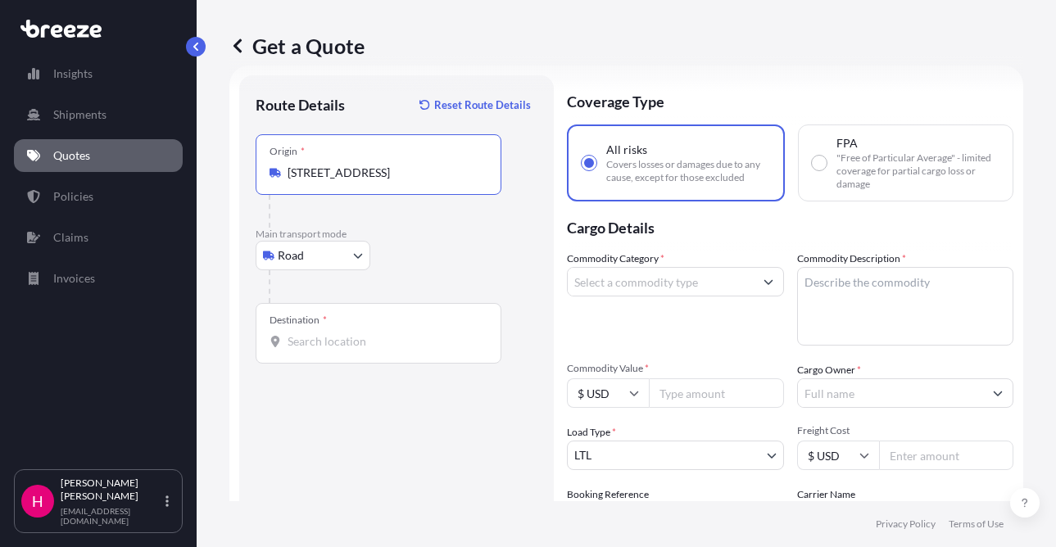
type input "[STREET_ADDRESS]"
click at [360, 341] on input "Destination *" at bounding box center [383, 341] width 193 height 16
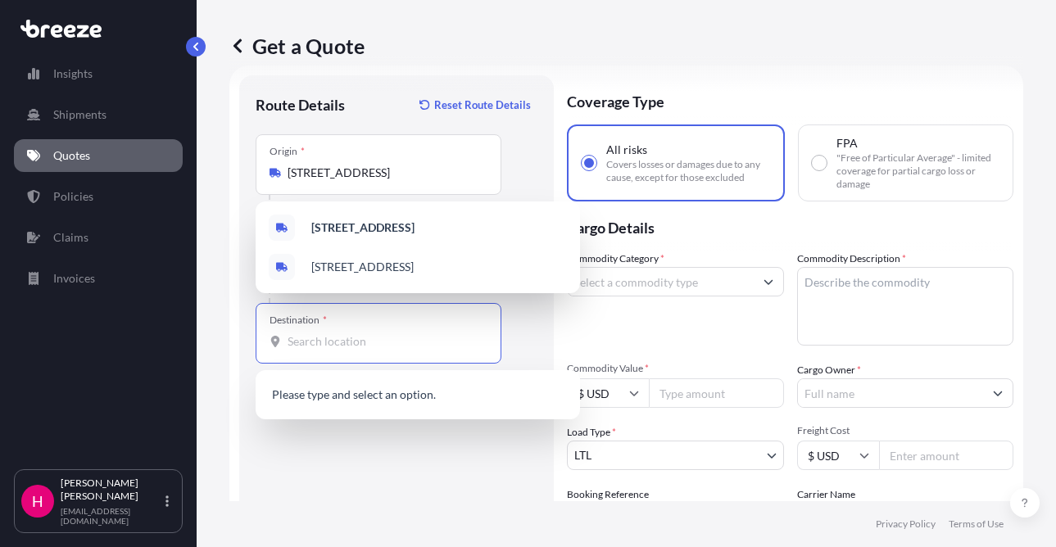
paste input "[STREET_ADDRESS]"
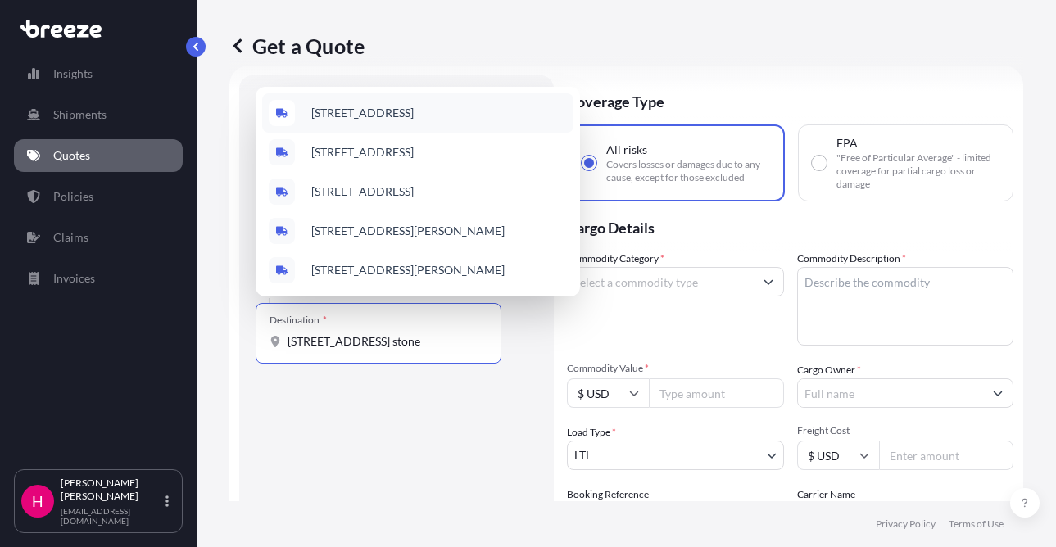
click at [414, 111] on span "[STREET_ADDRESS]" at bounding box center [362, 113] width 102 height 16
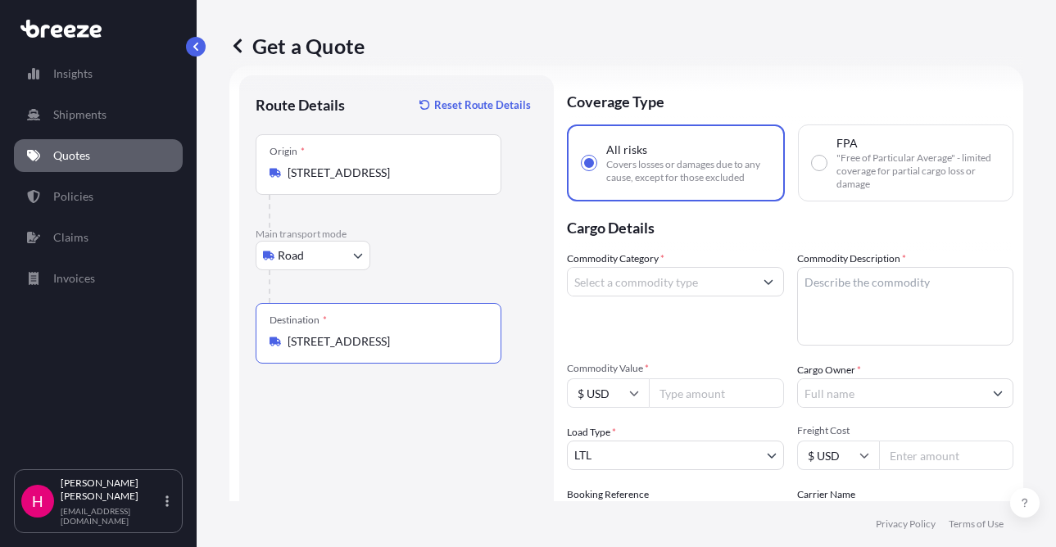
type input "[STREET_ADDRESS]"
click at [436, 437] on div "Route Details Reset Route Details Place of loading Road Road Rail Origin * [STR…" at bounding box center [397, 374] width 282 height 565
click at [632, 288] on input "Commodity Category *" at bounding box center [661, 281] width 186 height 29
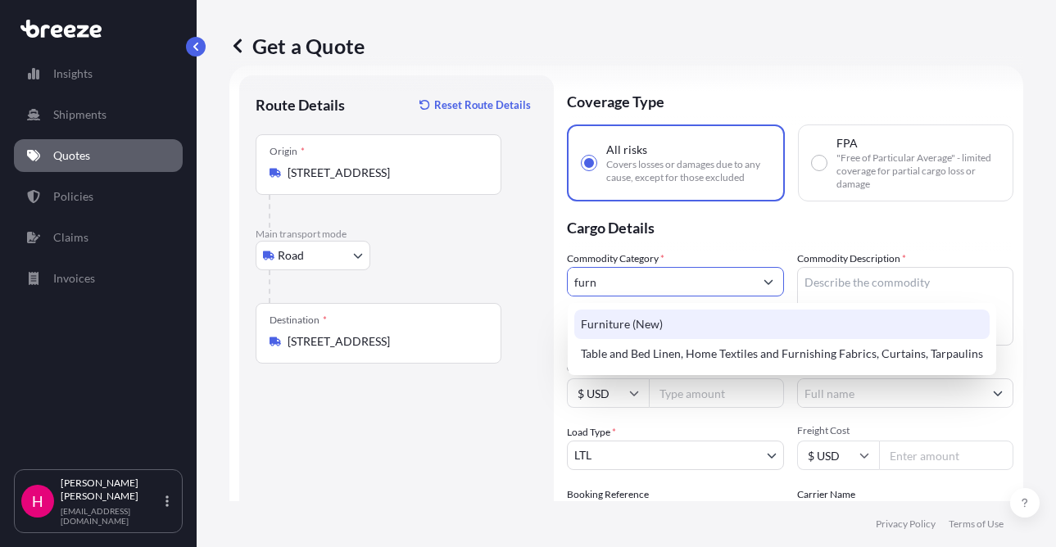
click at [626, 330] on div "Furniture (New)" at bounding box center [781, 324] width 415 height 29
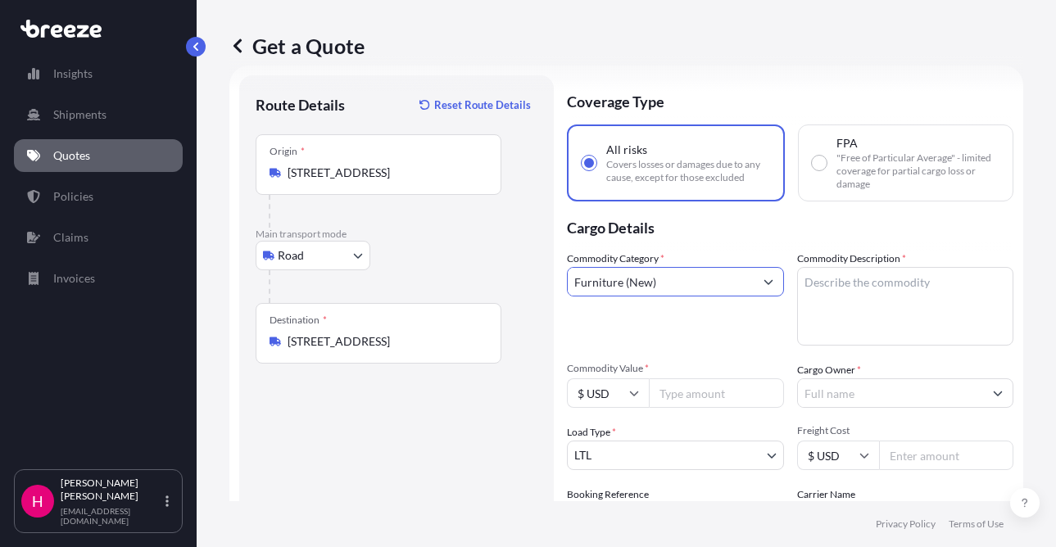
type input "Furniture (New)"
click at [850, 310] on textarea "Commodity Description *" at bounding box center [905, 306] width 217 height 79
paste textarea "FIXTURES"
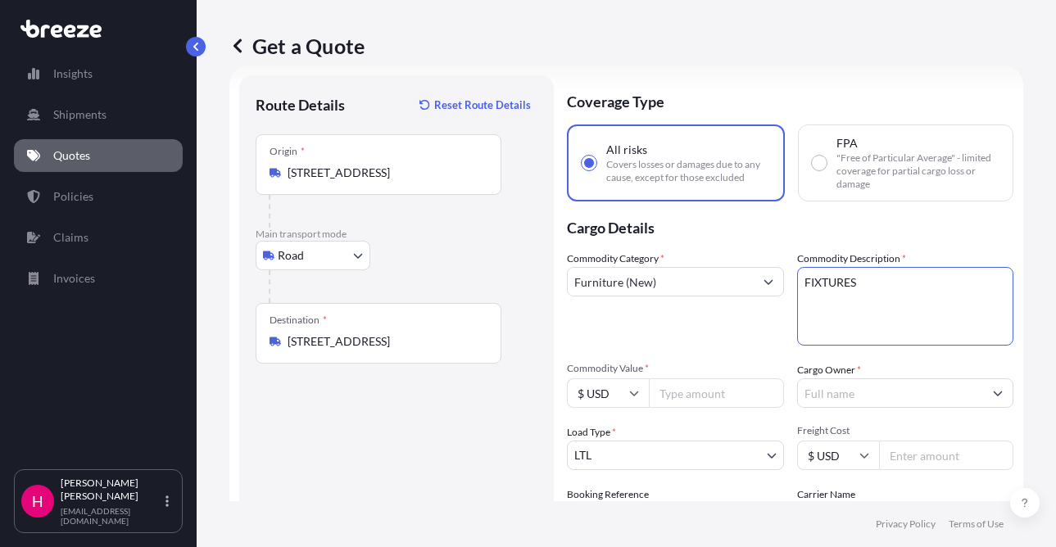
type textarea "FIXTURES"
click at [691, 321] on div "Commodity Category * Furniture (New)" at bounding box center [675, 298] width 217 height 95
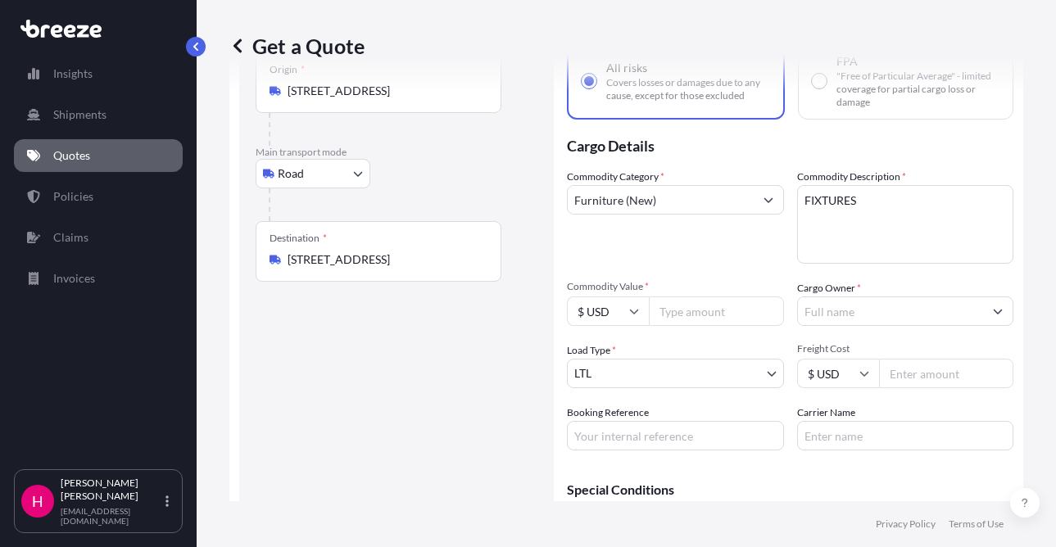
click at [1026, 341] on div "Get a Quote Route Details Reset Route Details Place of loading Road Road Rail O…" at bounding box center [626, 250] width 859 height 501
click at [616, 427] on input "Booking Reference" at bounding box center [675, 435] width 217 height 29
paste input "483095"
type input "483095"
click at [473, 413] on div "Route Details Reset Route Details Place of loading Road Road Rail Origin * [STR…" at bounding box center [397, 292] width 282 height 565
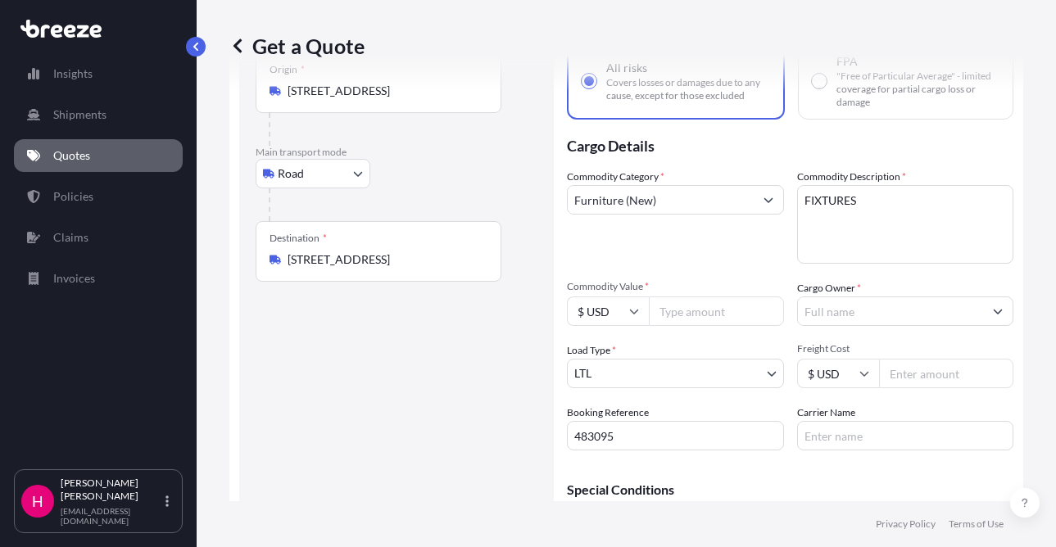
click at [1018, 414] on div "Get a Quote Route Details Reset Route Details Place of loading Road Road Rail O…" at bounding box center [626, 250] width 859 height 501
click at [882, 436] on input "Carrier Name" at bounding box center [905, 435] width 217 height 29
type input "FedEx LTL Priority, Top Dawg Delivery"
click at [385, 411] on div "Route Details Reset Route Details Place of loading Road Road Rail Origin * [STR…" at bounding box center [397, 292] width 282 height 565
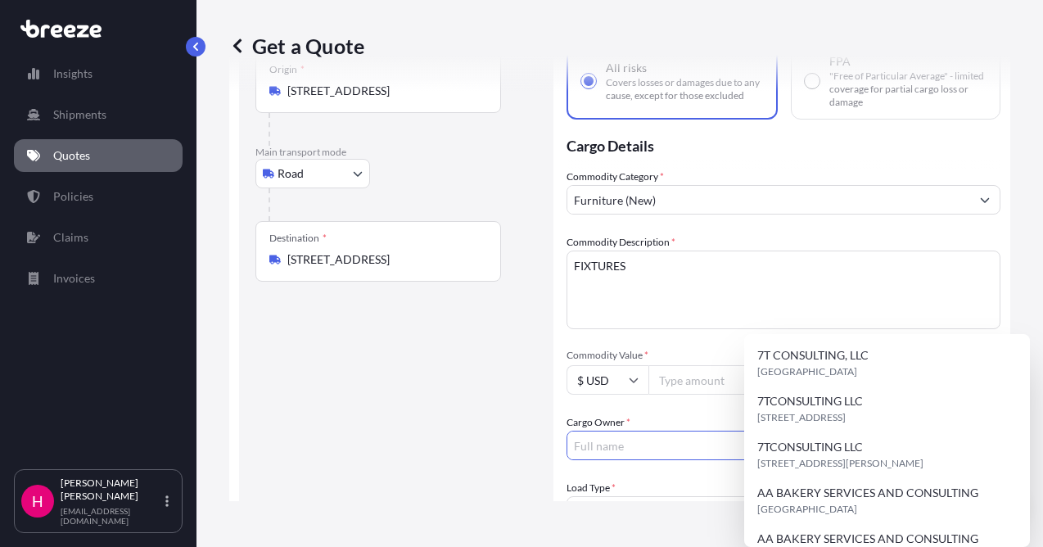
click at [872, 431] on input "Cargo Owner *" at bounding box center [769, 445] width 403 height 29
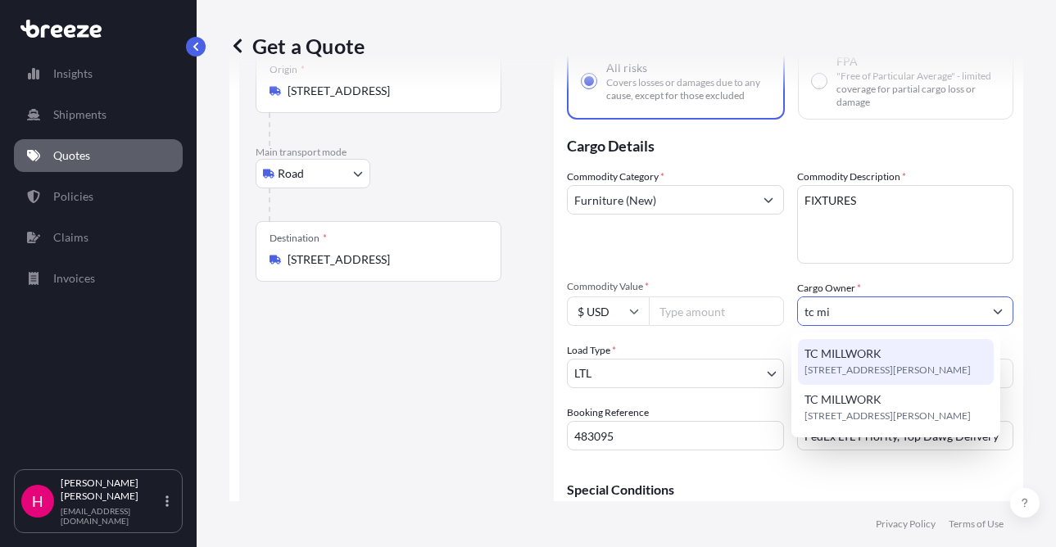
click at [893, 365] on span "[STREET_ADDRESS][PERSON_NAME]" at bounding box center [887, 370] width 166 height 16
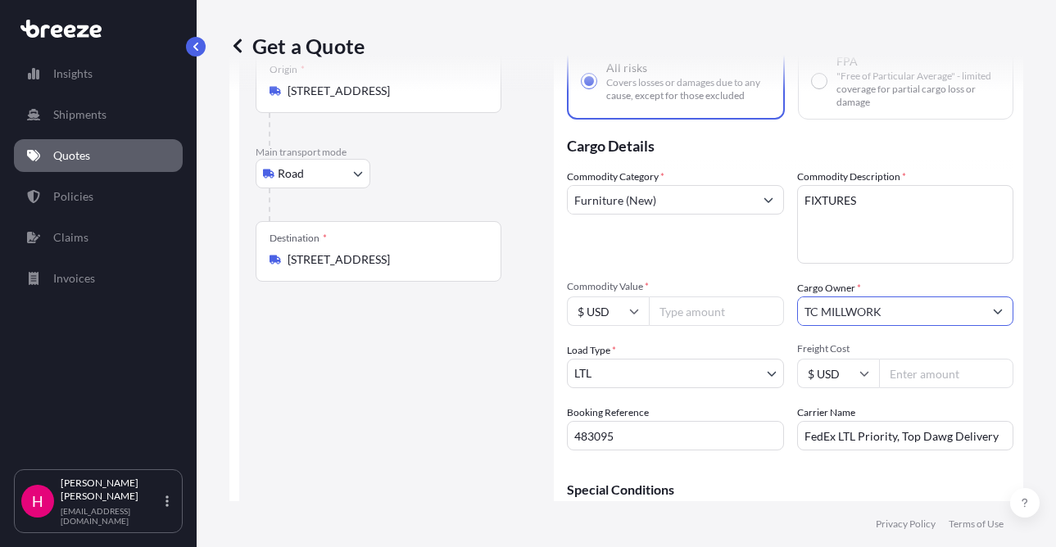
type input "TC MILLWORK"
click at [416, 373] on div "Route Details Reset Route Details Place of loading Road Road Rail Origin * [STR…" at bounding box center [397, 292] width 282 height 565
click at [709, 312] on input "Commodity Value *" at bounding box center [716, 310] width 135 height 29
type input "918.36"
click at [485, 378] on div "Route Details Reset Route Details Place of loading Road Road Rail Origin * [STR…" at bounding box center [397, 292] width 282 height 565
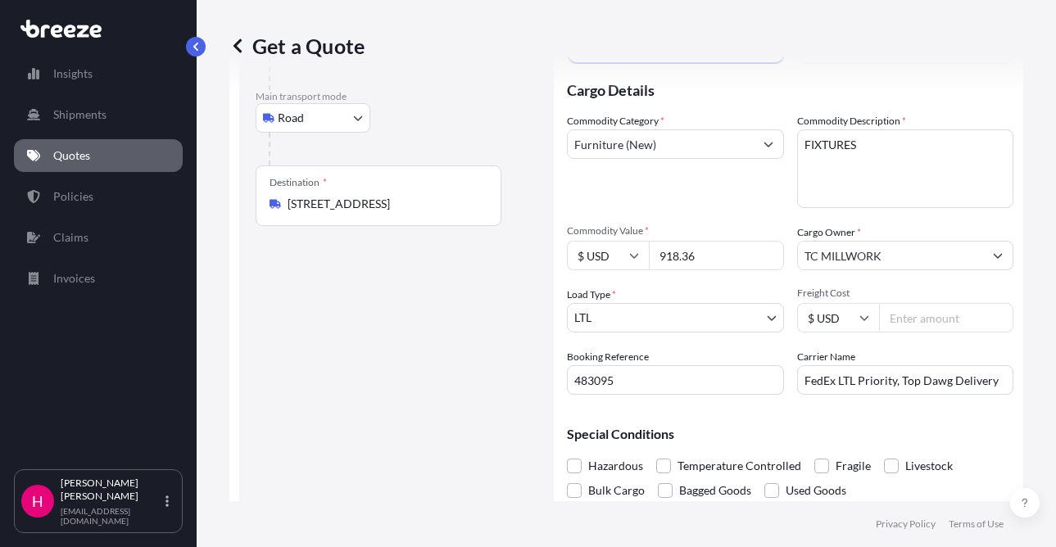
scroll to position [208, 0]
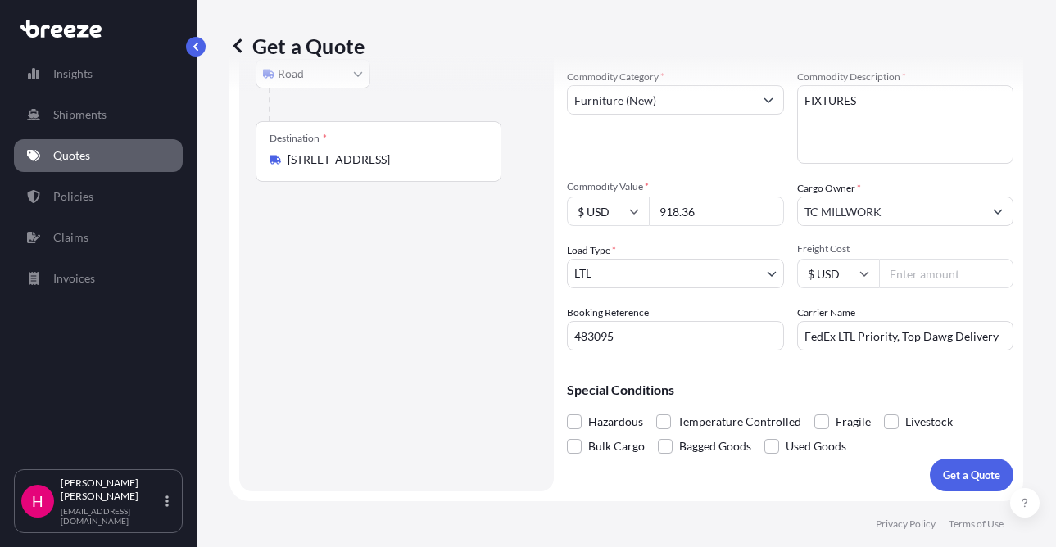
click at [1020, 360] on div "Get a Quote Route Details Reset Route Details Place of loading Road Road Rail O…" at bounding box center [626, 250] width 859 height 501
click at [955, 474] on p "Get a Quote" at bounding box center [971, 475] width 57 height 16
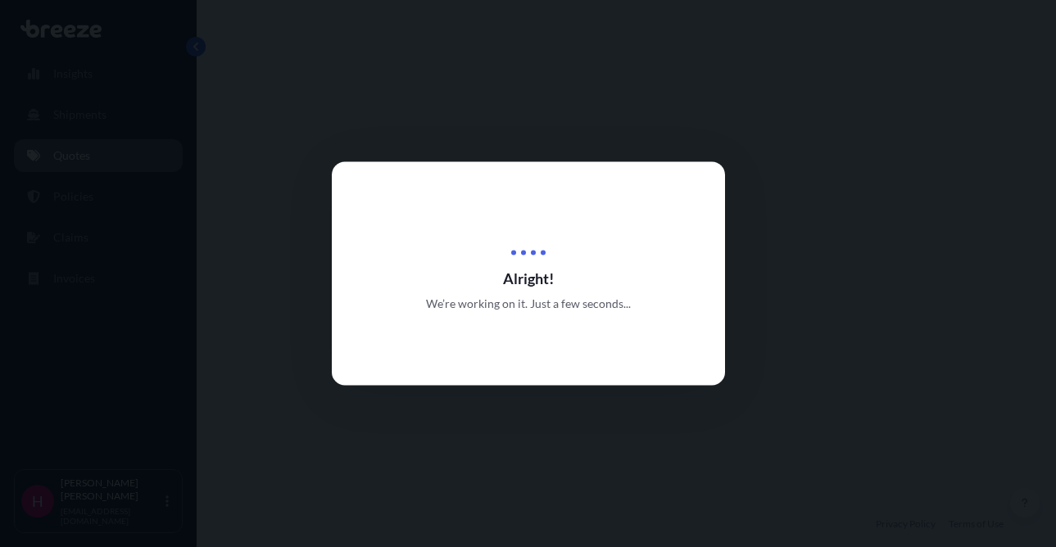
select select "Road"
select select "1"
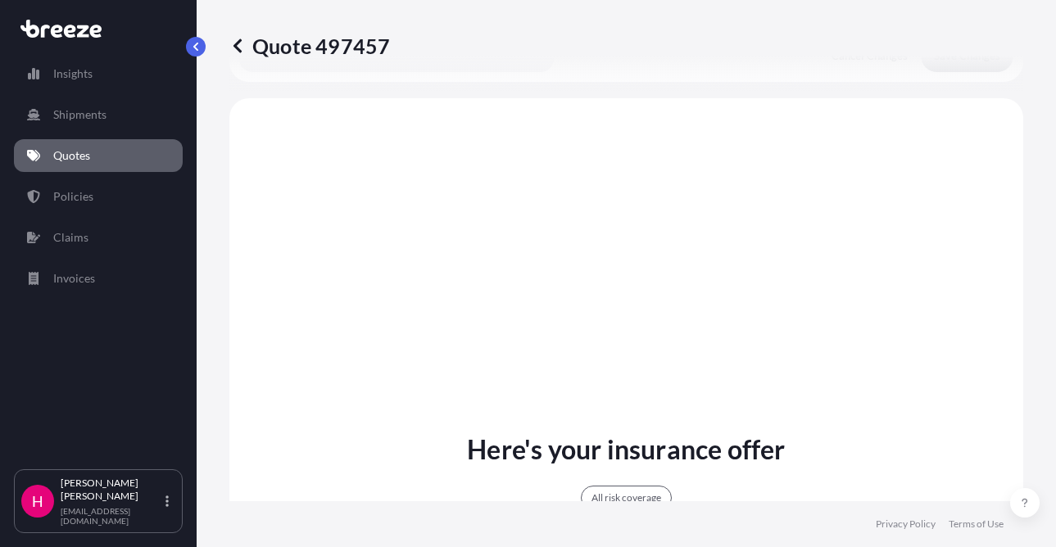
scroll to position [644, 0]
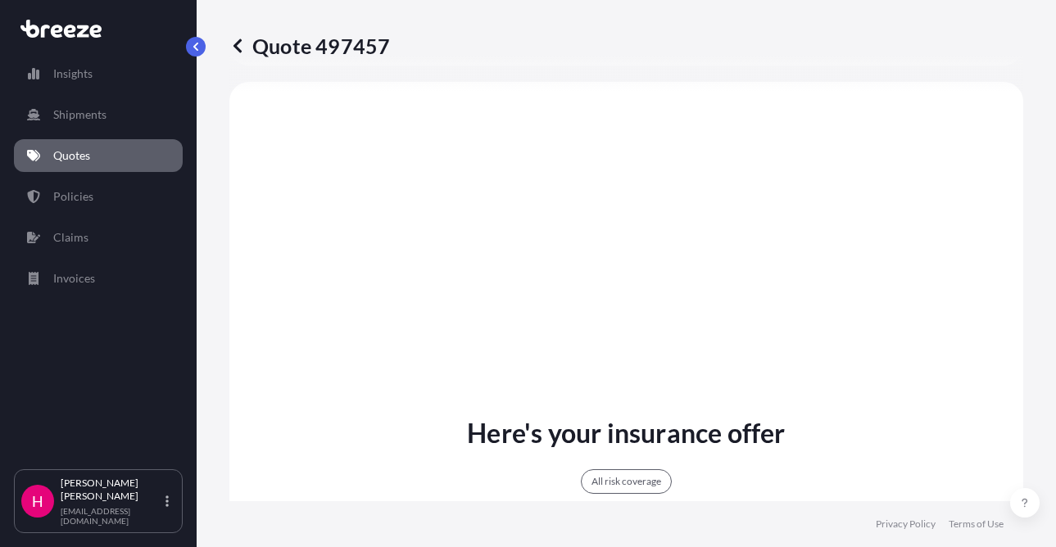
click at [1022, 306] on div "Quote 497457 Route Details Place of loading Road Road Rail Origin * [STREET_ADD…" at bounding box center [626, 250] width 859 height 501
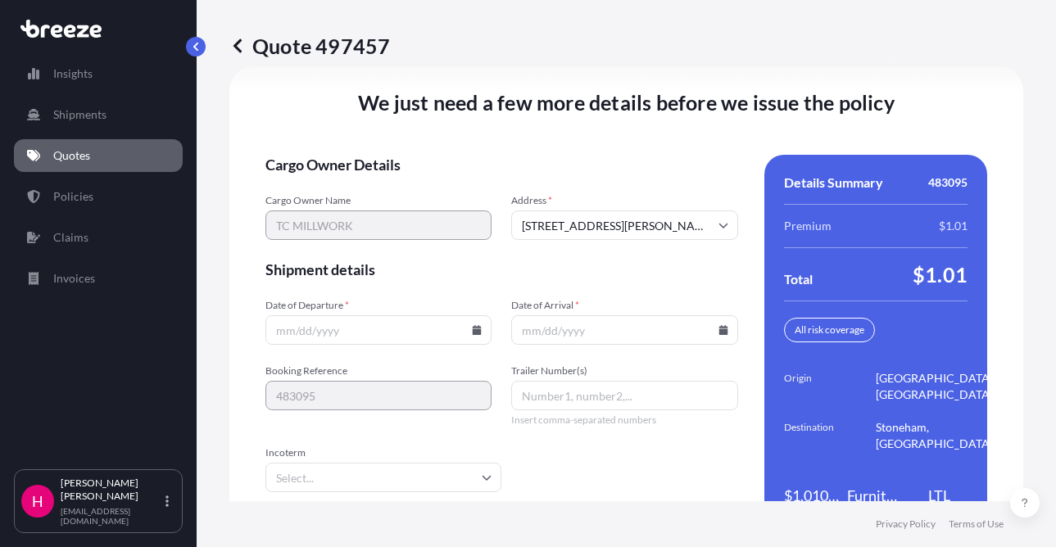
scroll to position [2336, 0]
click at [473, 327] on icon at bounding box center [477, 329] width 9 height 10
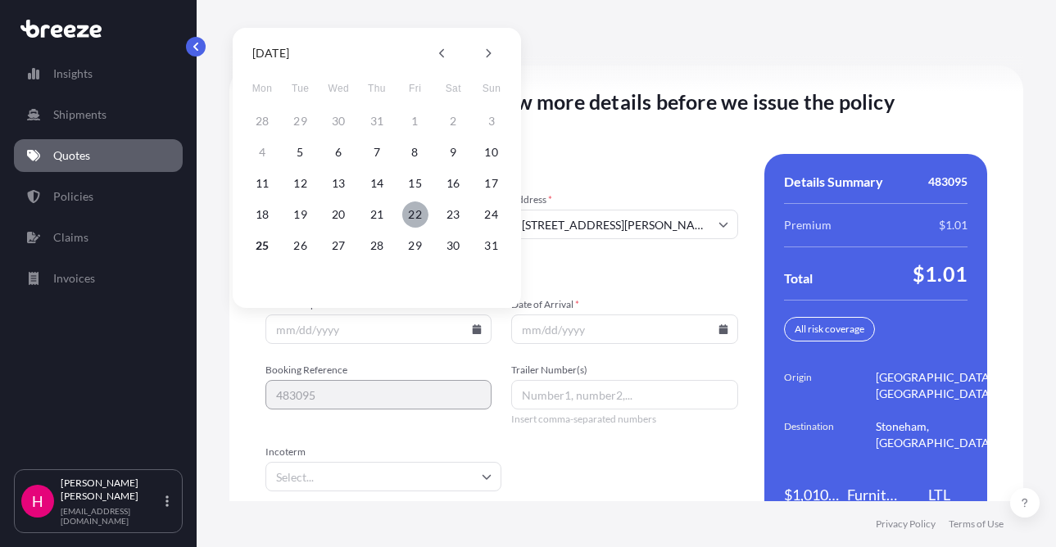
drag, startPoint x: 413, startPoint y: 215, endPoint x: 587, endPoint y: 292, distance: 190.7
click at [414, 215] on button "22" at bounding box center [415, 214] width 26 height 26
type input "[DATE]"
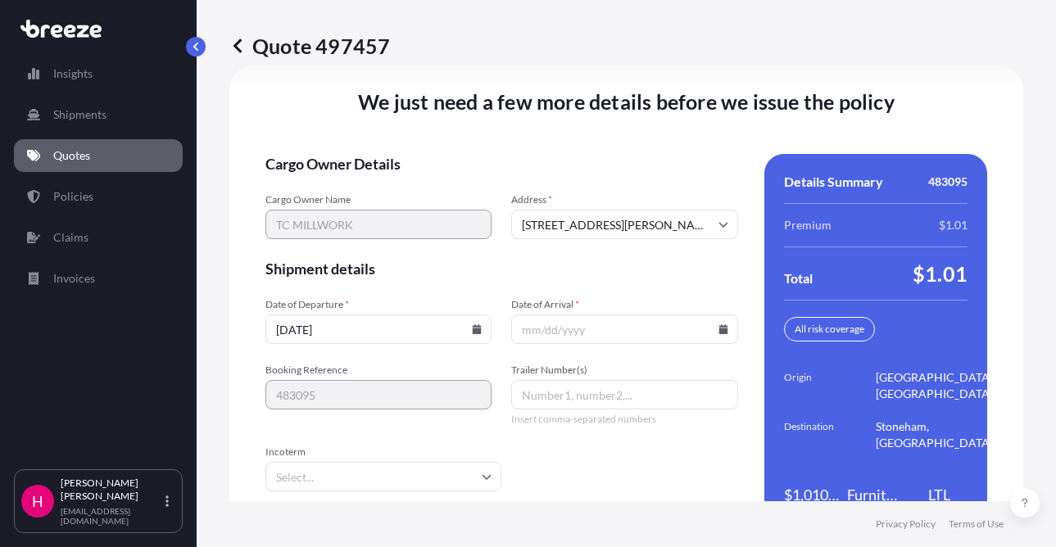
click at [718, 328] on icon at bounding box center [723, 329] width 10 height 10
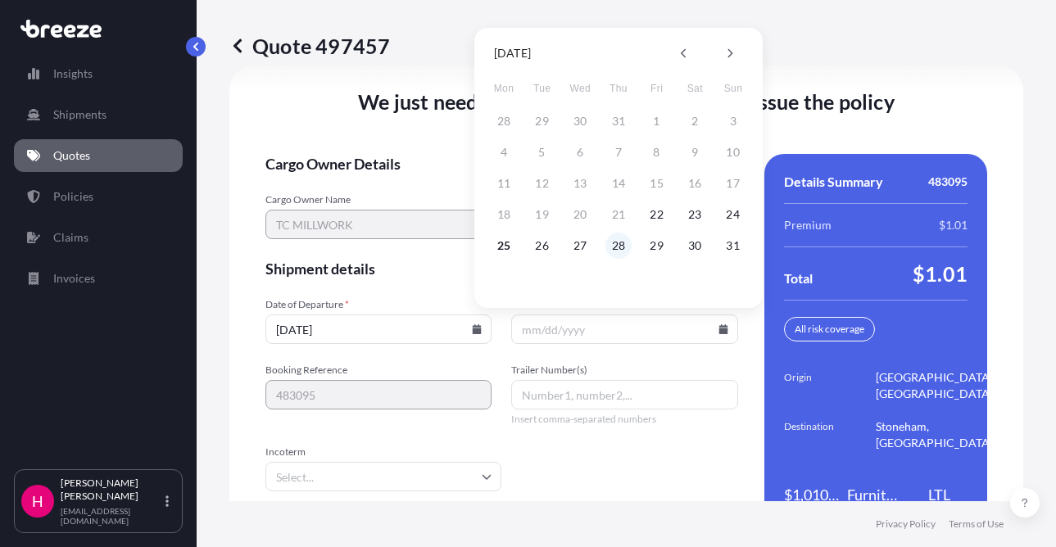
click at [620, 248] on button "28" at bounding box center [618, 246] width 26 height 26
type input "[DATE]"
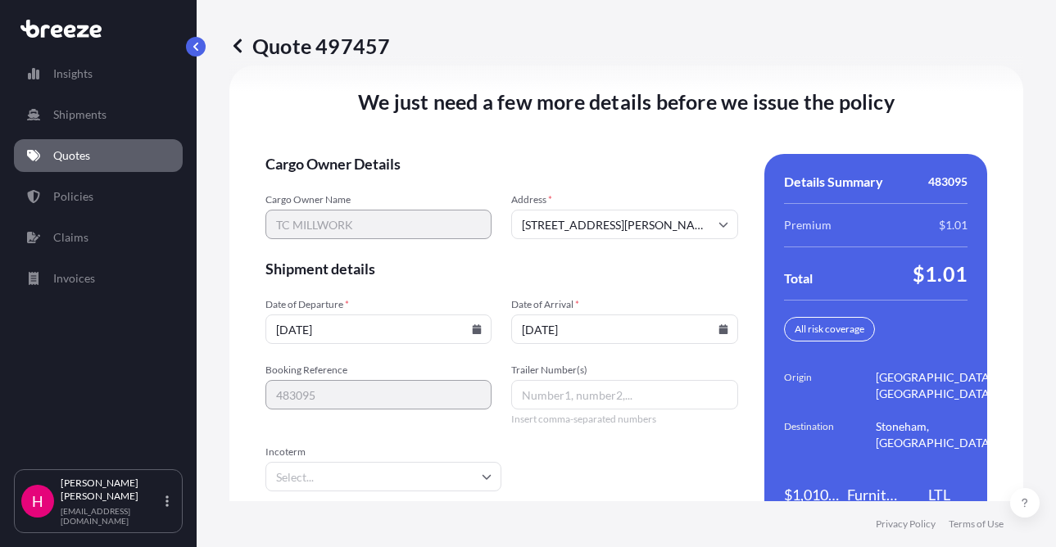
click at [630, 69] on div "Quote 497457" at bounding box center [626, 46] width 794 height 92
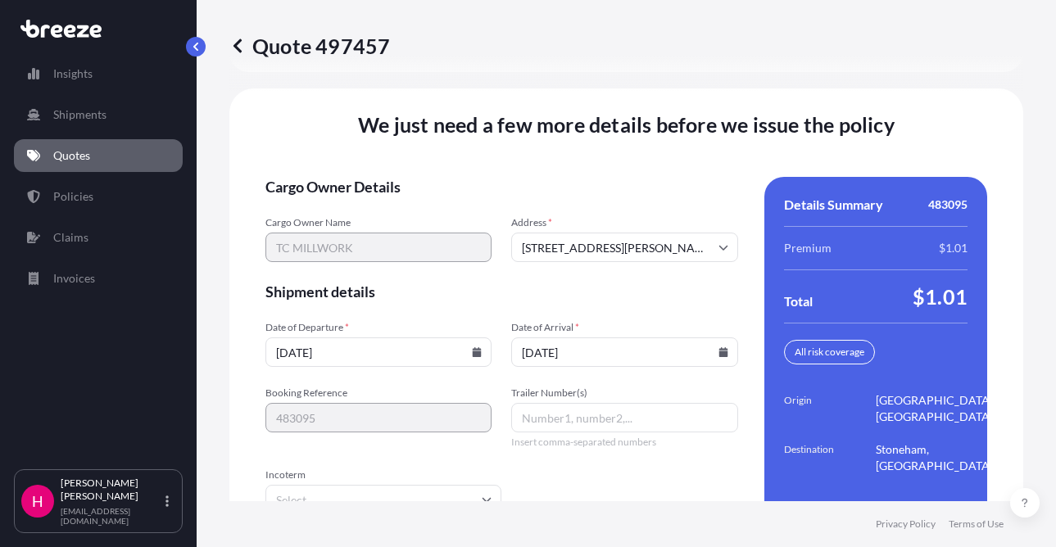
scroll to position [2395, 0]
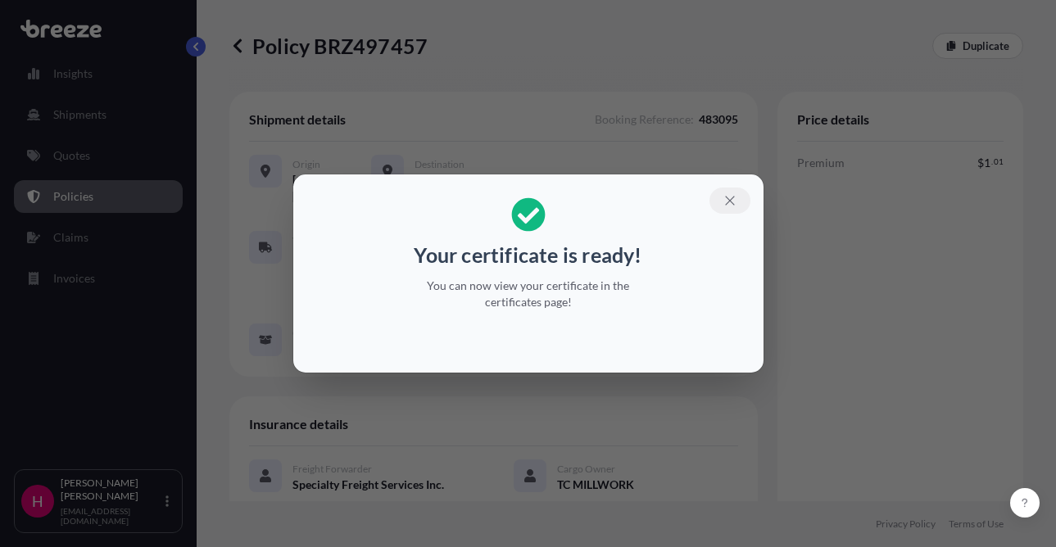
click at [735, 197] on icon "button" at bounding box center [729, 200] width 15 height 15
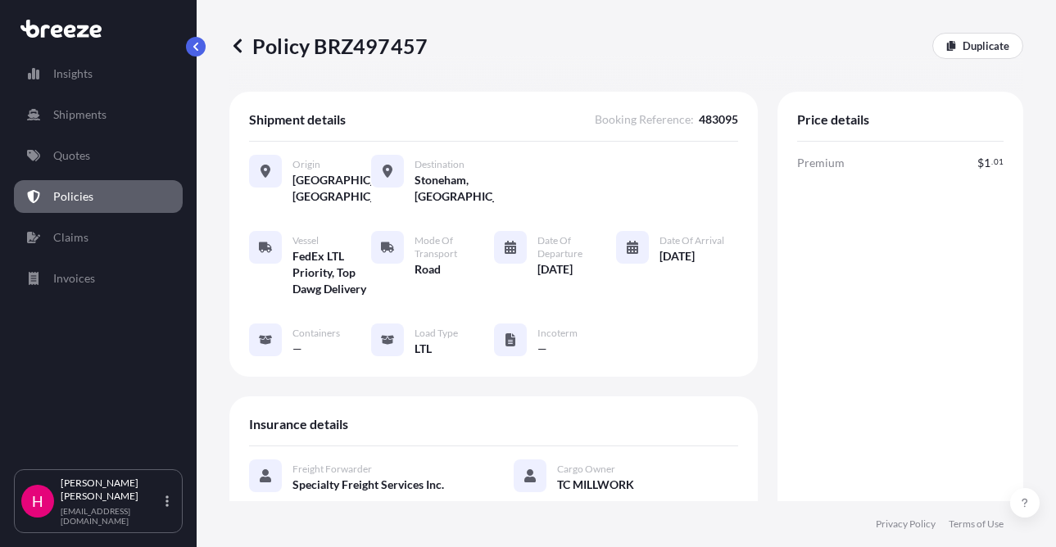
click at [375, 37] on p "Policy BRZ497457" at bounding box center [328, 46] width 198 height 26
copy p "BRZ497457"
click at [420, 102] on div "Shipment details Booking Reference : 483095 Origin [GEOGRAPHIC_DATA], [GEOGRAPH…" at bounding box center [493, 234] width 528 height 285
